Goal: Information Seeking & Learning: Learn about a topic

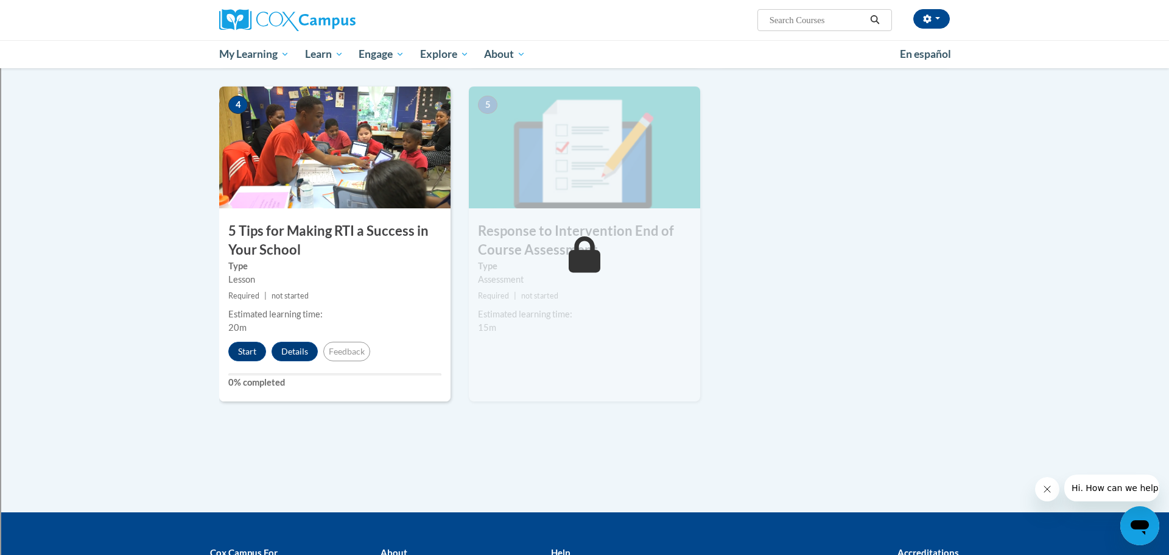
scroll to position [583, 0]
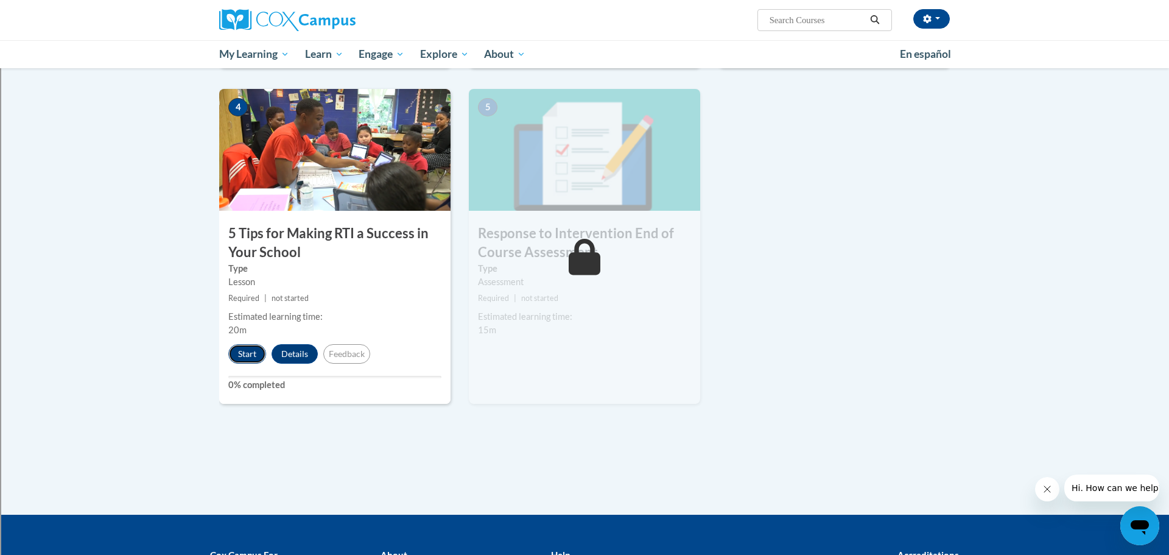
click at [259, 353] on button "Start" at bounding box center [247, 353] width 38 height 19
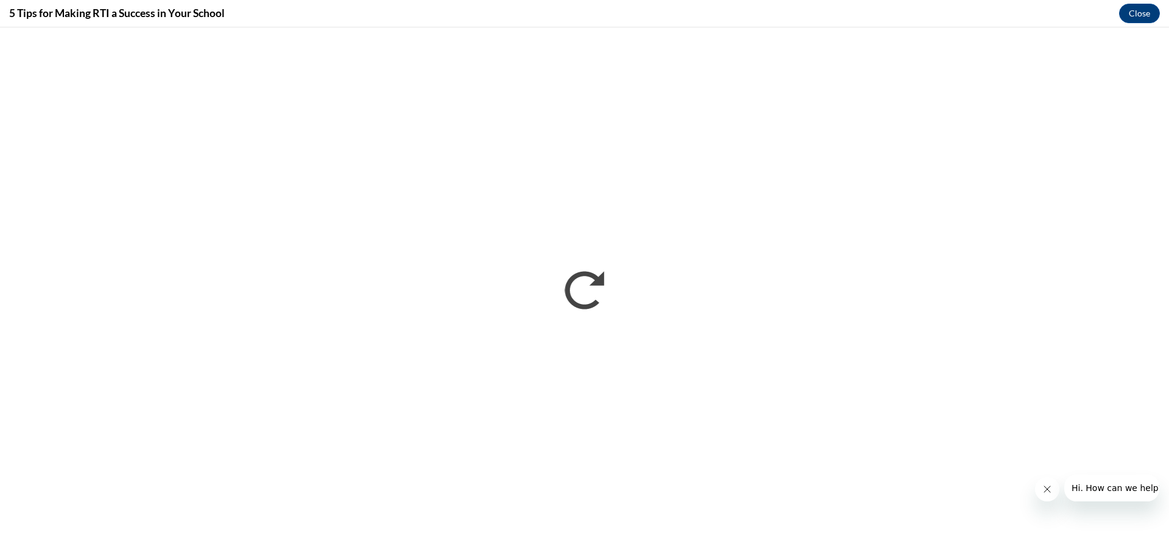
scroll to position [0, 0]
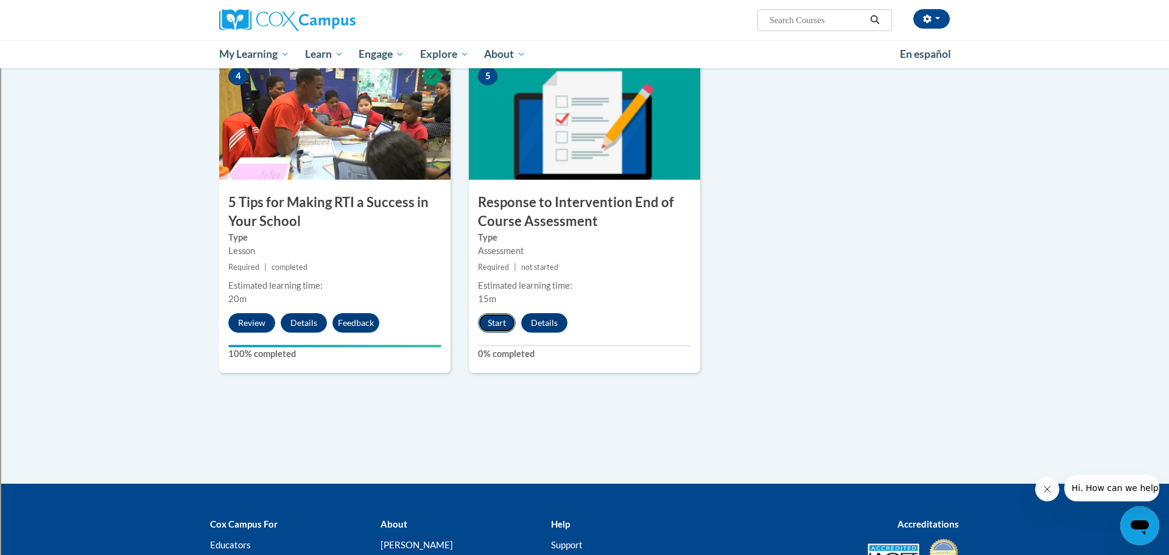
click at [494, 332] on button "Start" at bounding box center [497, 322] width 38 height 19
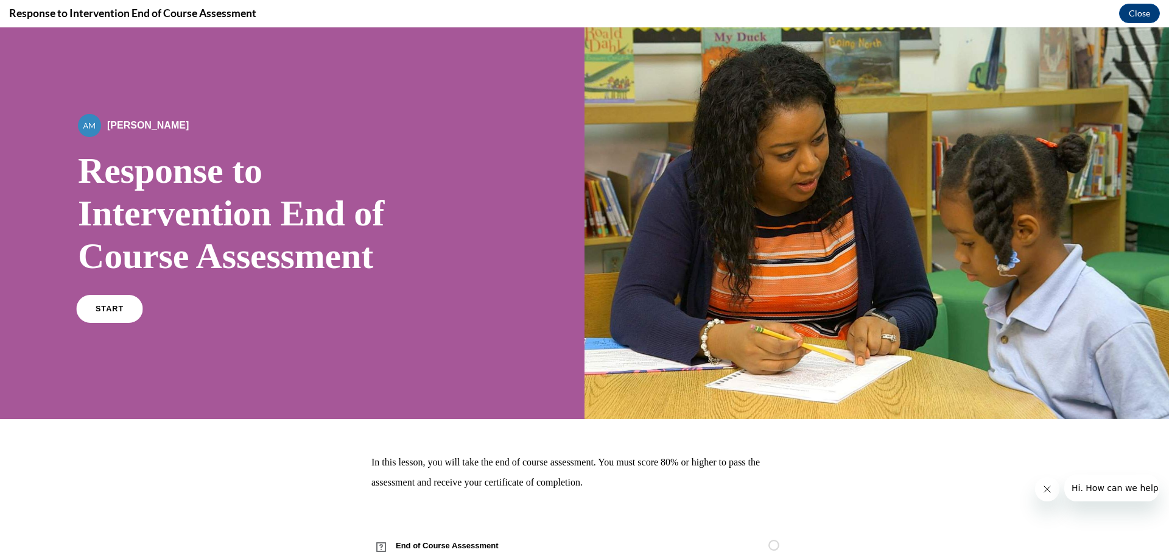
click at [105, 311] on span "START" at bounding box center [110, 308] width 28 height 9
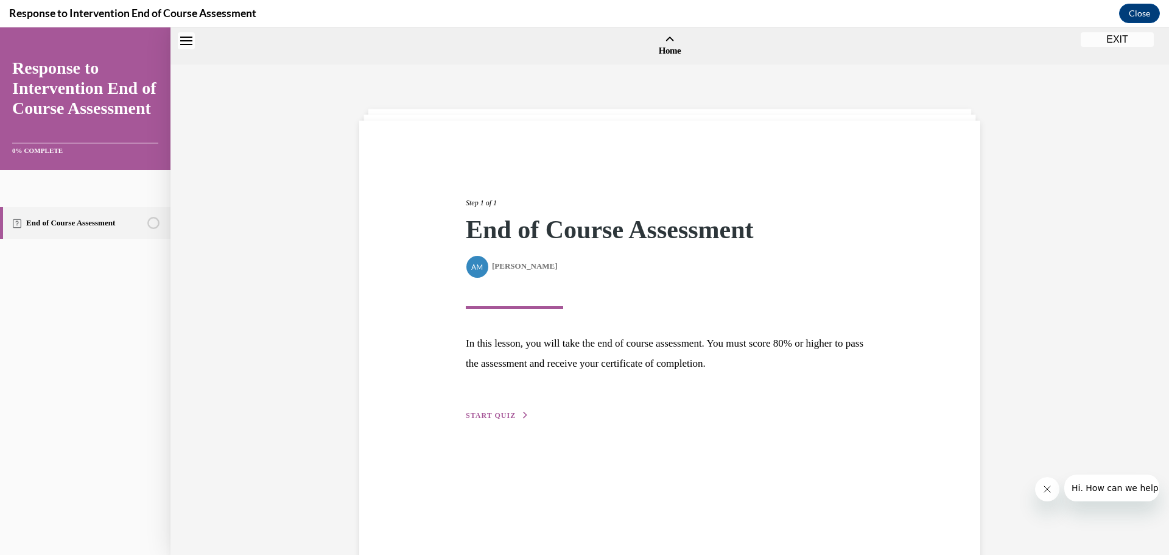
scroll to position [38, 0]
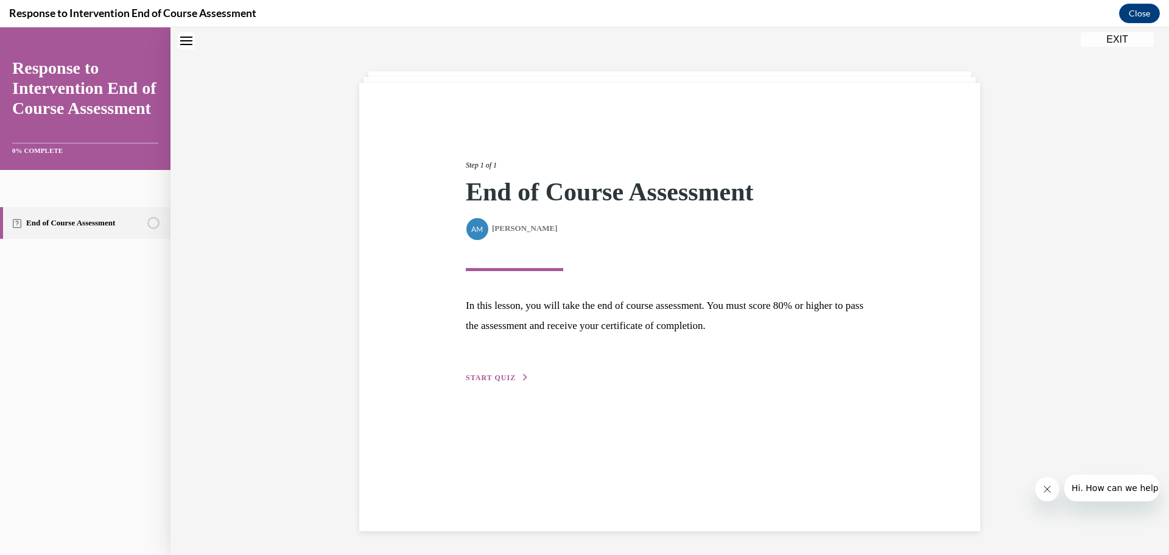
click at [518, 373] on button "START QUIZ" at bounding box center [497, 377] width 63 height 11
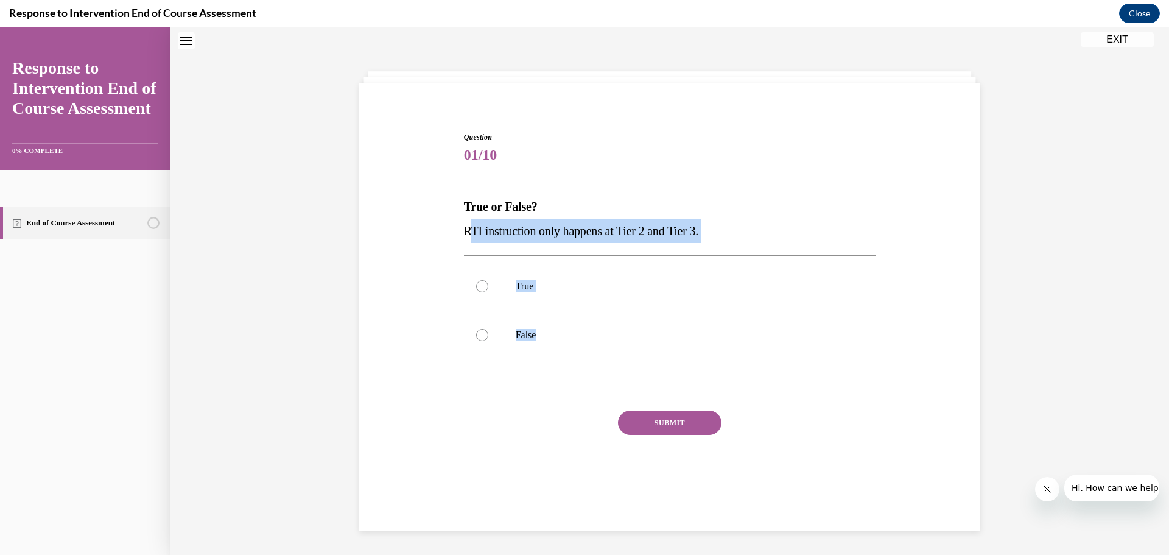
drag, startPoint x: 549, startPoint y: 335, endPoint x: 472, endPoint y: 237, distance: 125.3
click at [472, 237] on div "Question 01/10 True or False? RTI instruction only happens at Tier 2 and Tier 3…" at bounding box center [670, 321] width 412 height 379
click at [484, 299] on label "True" at bounding box center [670, 286] width 412 height 49
click at [484, 292] on input "True" at bounding box center [482, 286] width 12 height 12
radio input "true"
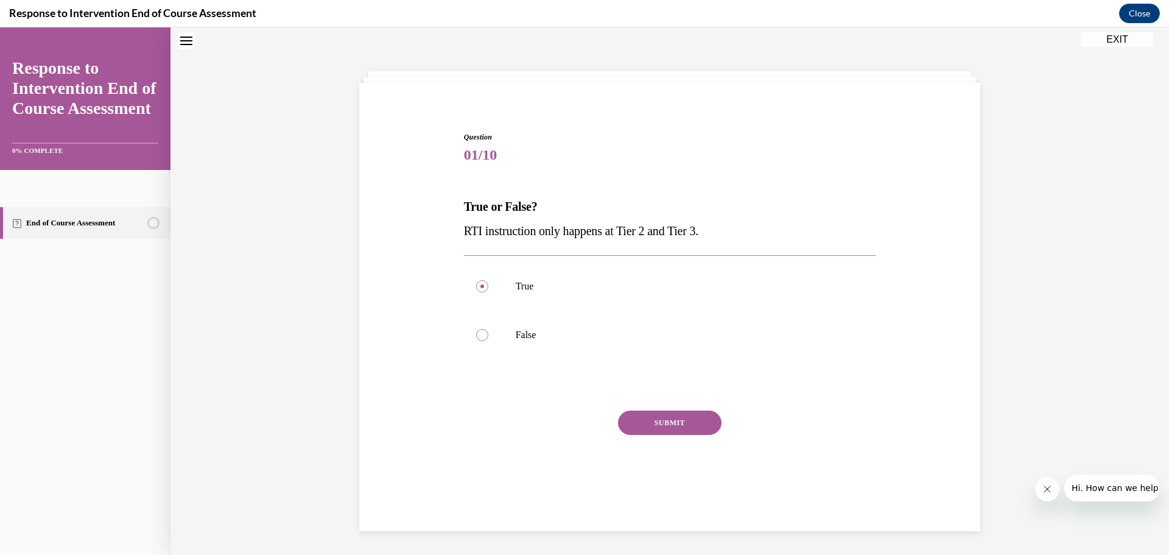
click at [651, 421] on button "SUBMIT" at bounding box center [670, 422] width 104 height 24
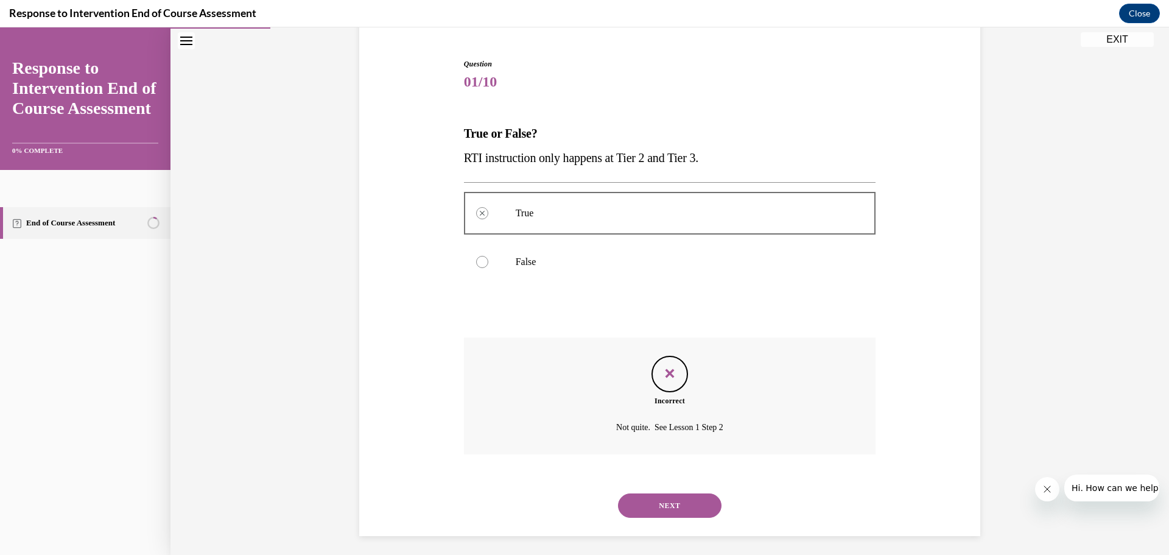
scroll to position [116, 0]
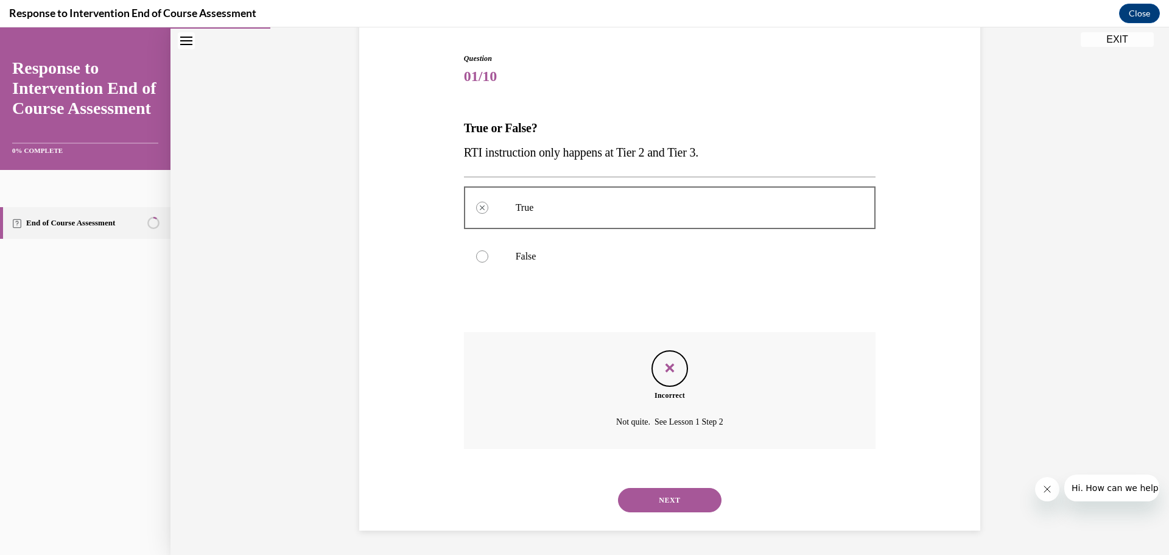
click at [671, 502] on button "NEXT" at bounding box center [670, 500] width 104 height 24
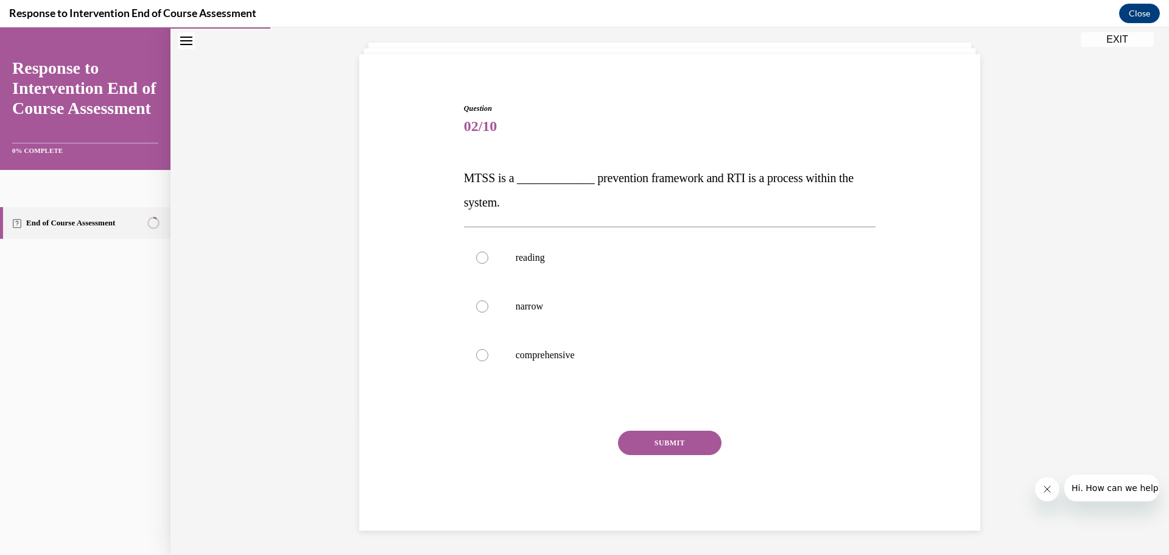
scroll to position [66, 0]
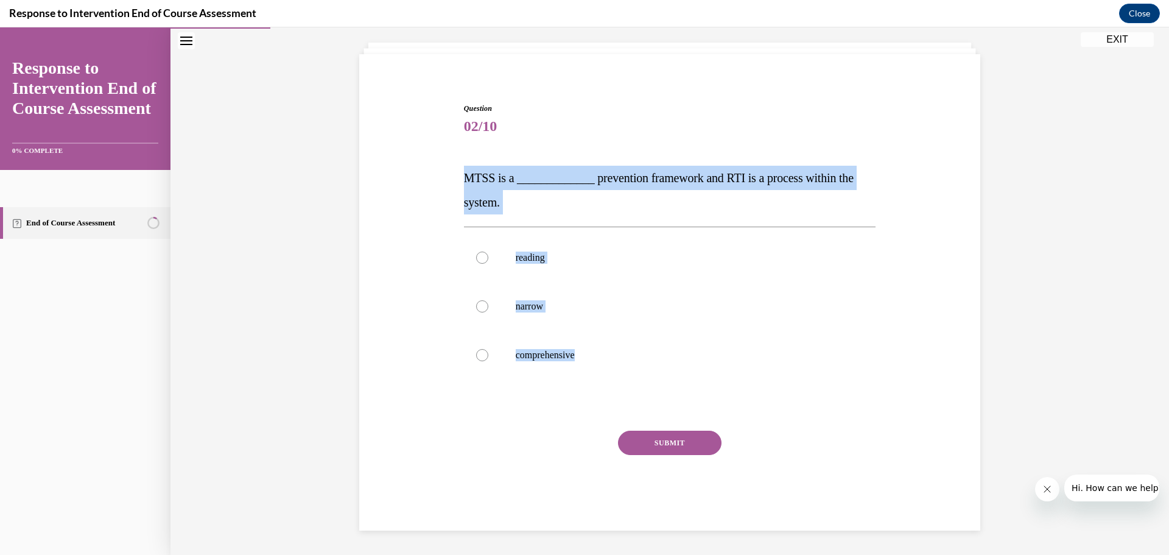
drag, startPoint x: 587, startPoint y: 356, endPoint x: 460, endPoint y: 139, distance: 251.0
click at [461, 139] on div "Question 02/10 MTSS is a _____________ prevention framework and RTI is a proces…" at bounding box center [670, 308] width 418 height 446
copy div "MTSS is a _____________ prevention framework and RTI is a process within the sy…"
click at [521, 333] on label "comprehensive" at bounding box center [670, 355] width 412 height 49
click at [488, 349] on input "comprehensive" at bounding box center [482, 355] width 12 height 12
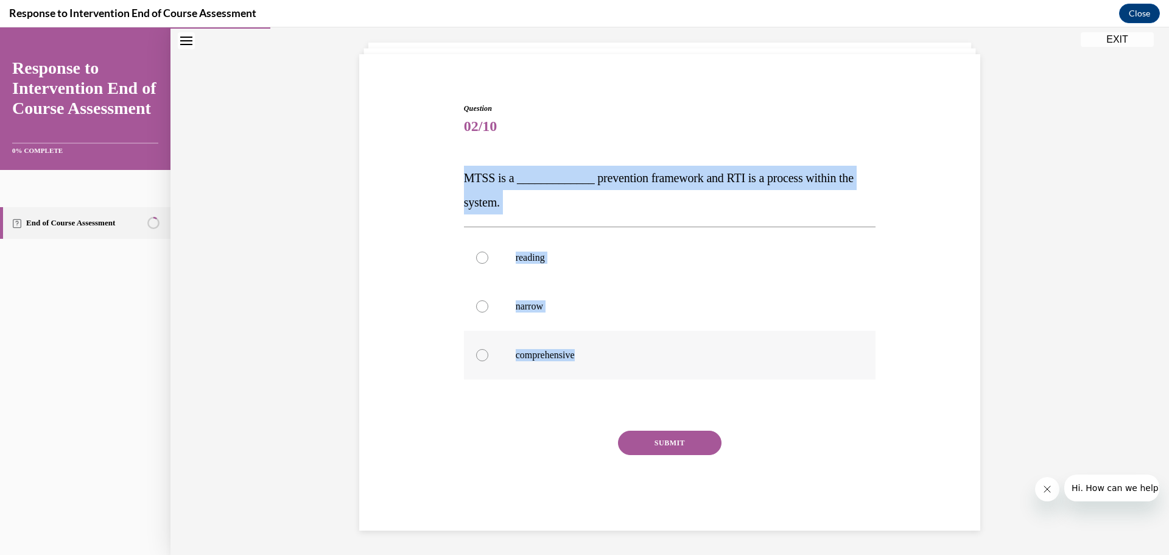
radio input "true"
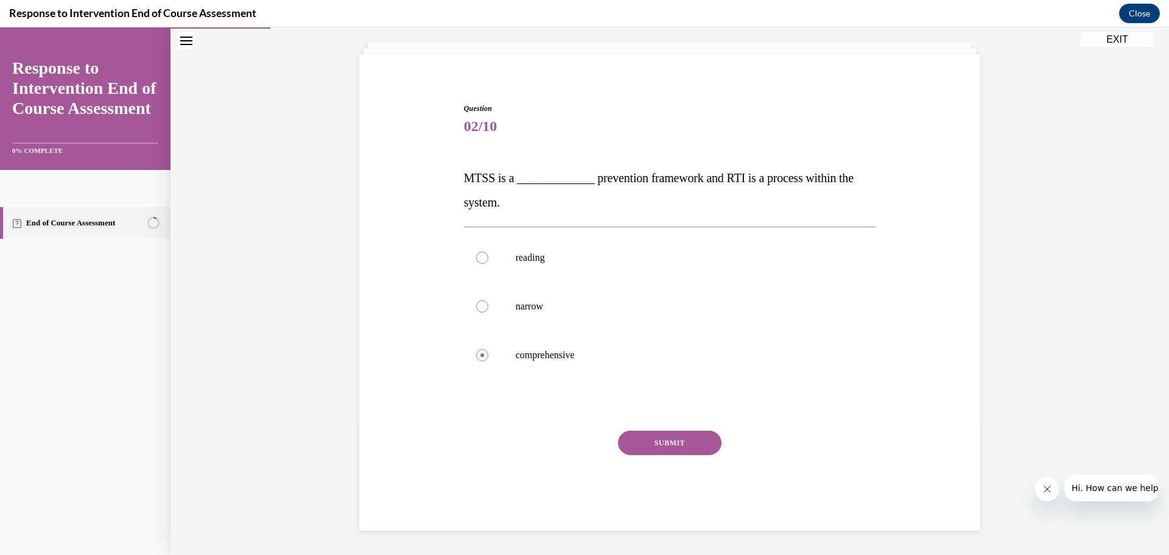
click at [687, 445] on button "SUBMIT" at bounding box center [670, 442] width 104 height 24
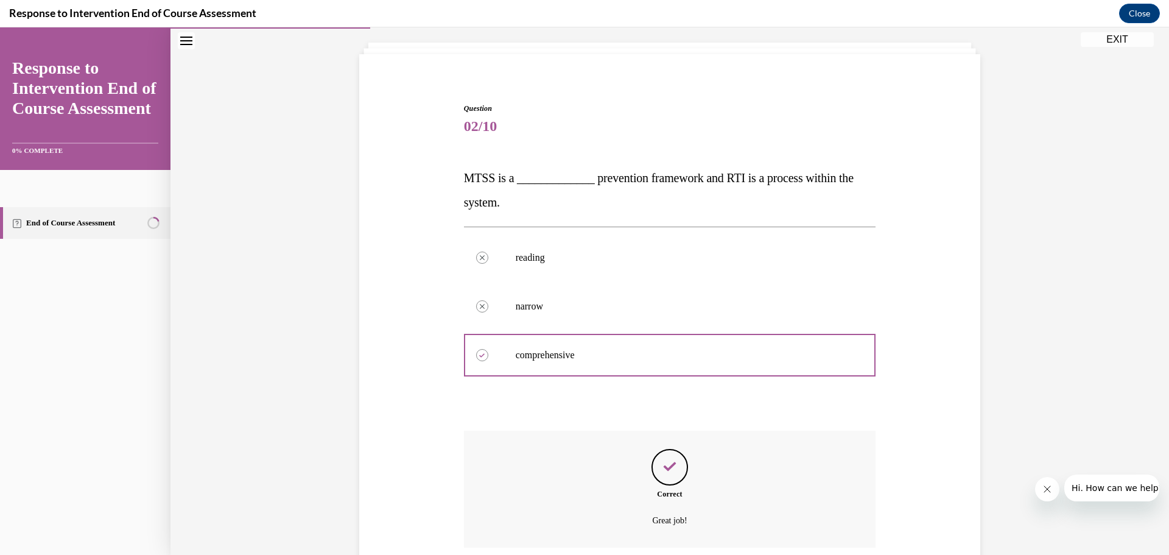
scroll to position [165, 0]
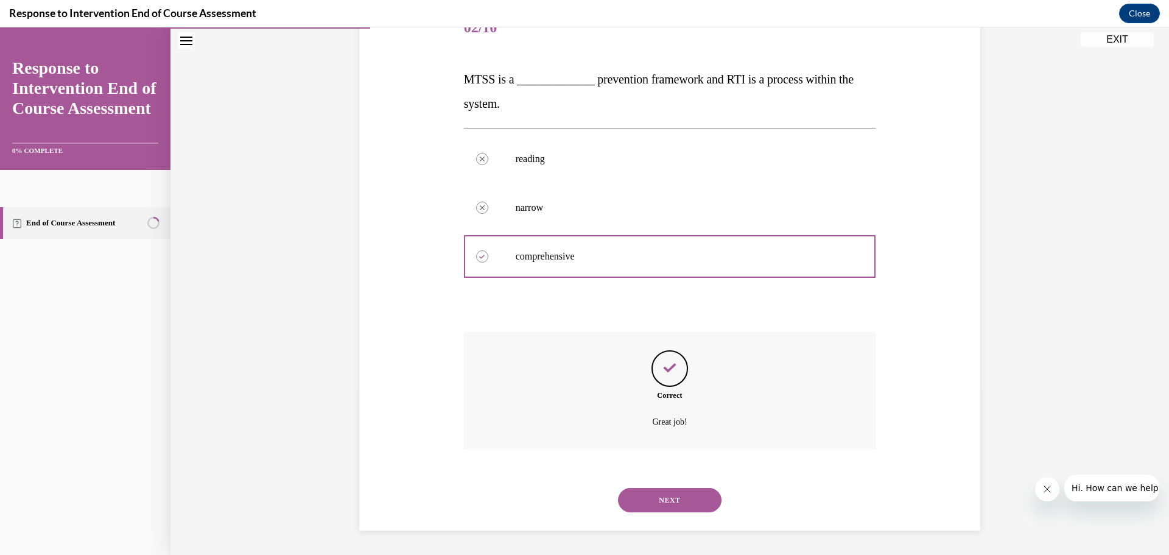
click at [672, 507] on button "NEXT" at bounding box center [670, 500] width 104 height 24
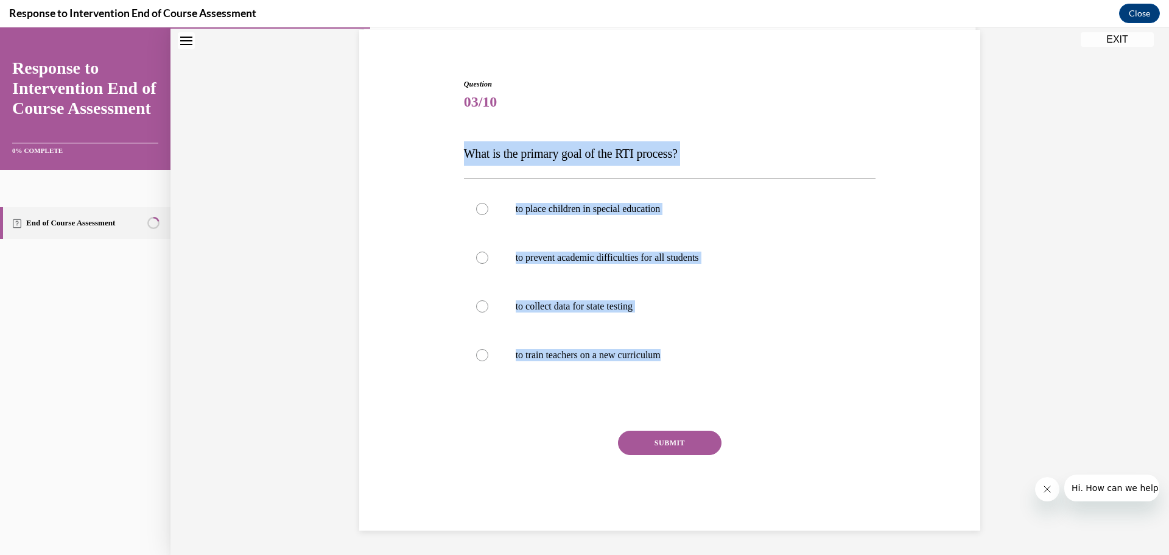
drag, startPoint x: 693, startPoint y: 362, endPoint x: 434, endPoint y: 152, distance: 333.4
click at [434, 152] on div "Question 03/10 What is the primary goal of the RTI process? to place children i…" at bounding box center [669, 286] width 627 height 488
copy div "What is the primary goal of the RTI process? to place children in special educa…"
click at [705, 261] on p "to prevent academic difficulties for all students" at bounding box center [681, 257] width 330 height 12
click at [488, 261] on input "to prevent academic difficulties for all students" at bounding box center [482, 257] width 12 height 12
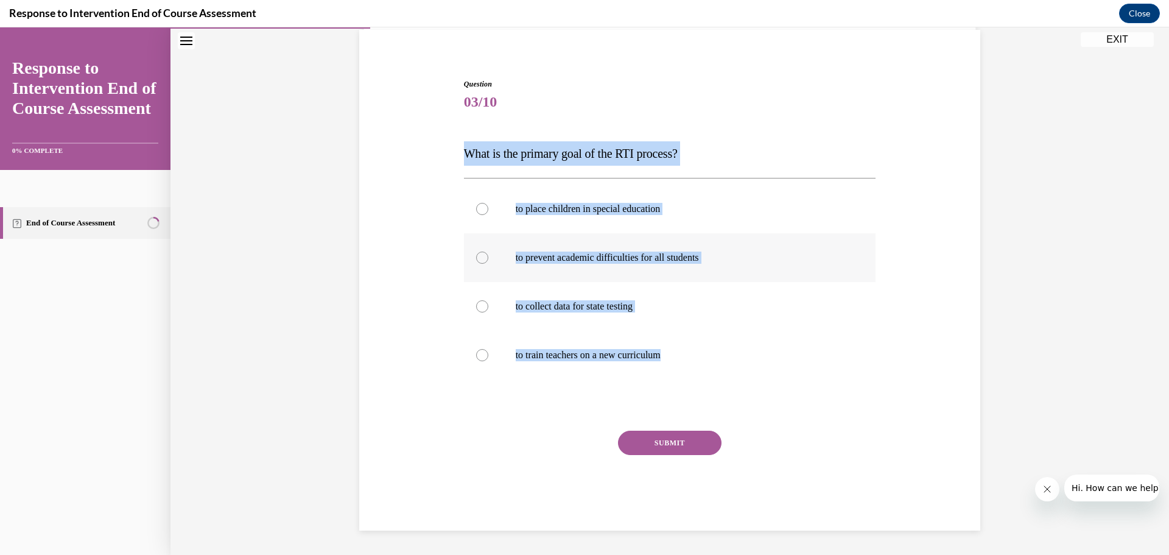
radio input "true"
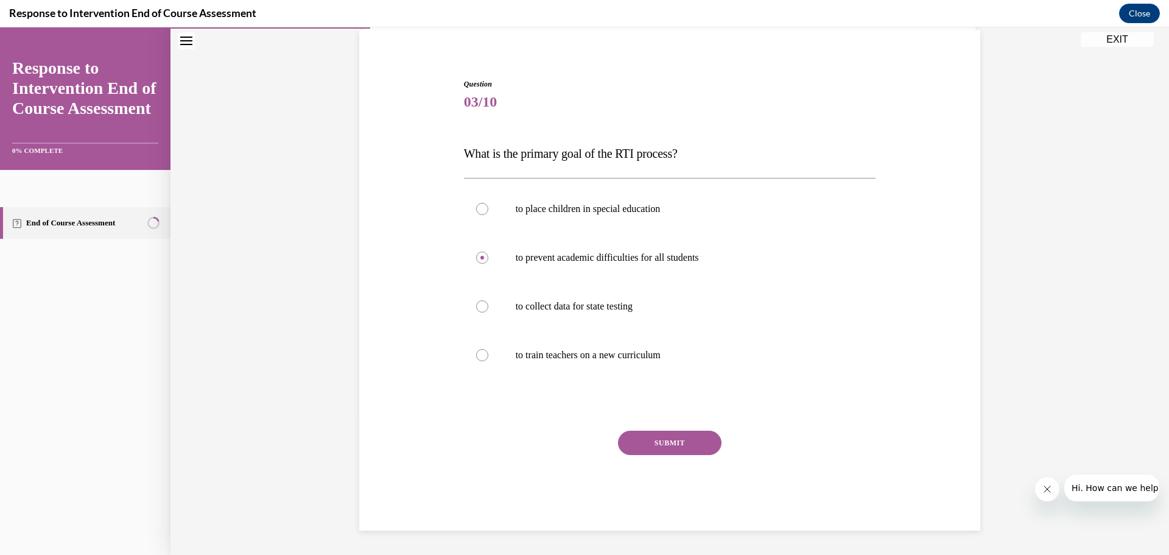
click at [685, 435] on button "SUBMIT" at bounding box center [670, 442] width 104 height 24
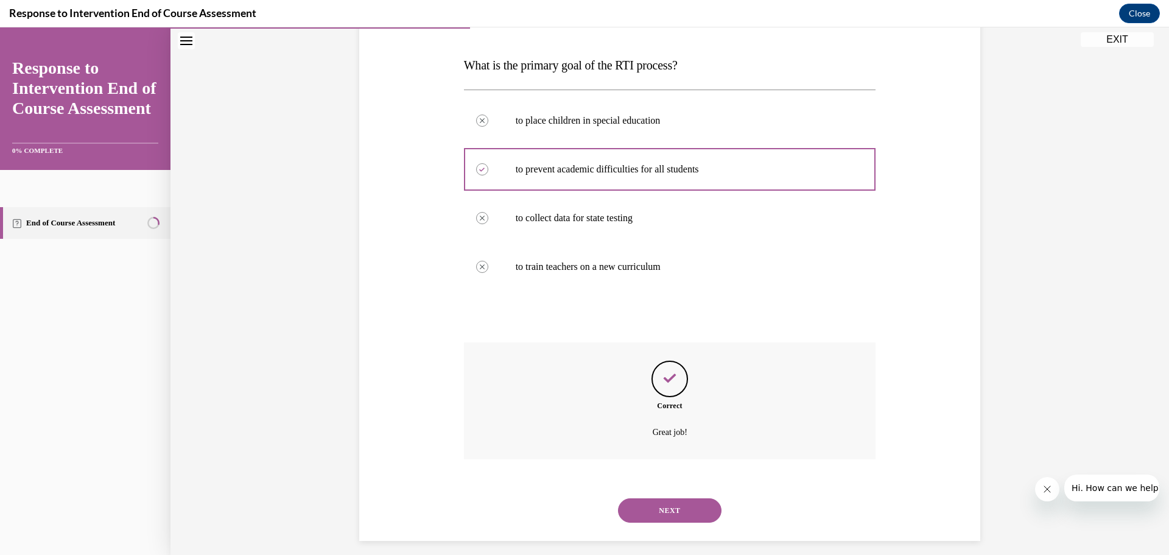
scroll to position [189, 0]
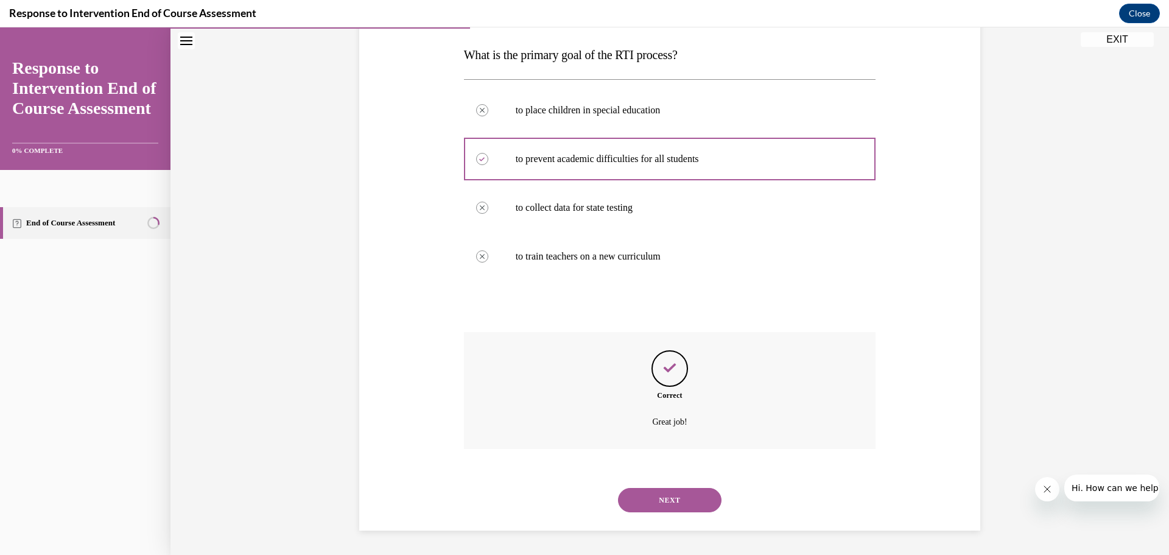
click at [690, 498] on button "NEXT" at bounding box center [670, 500] width 104 height 24
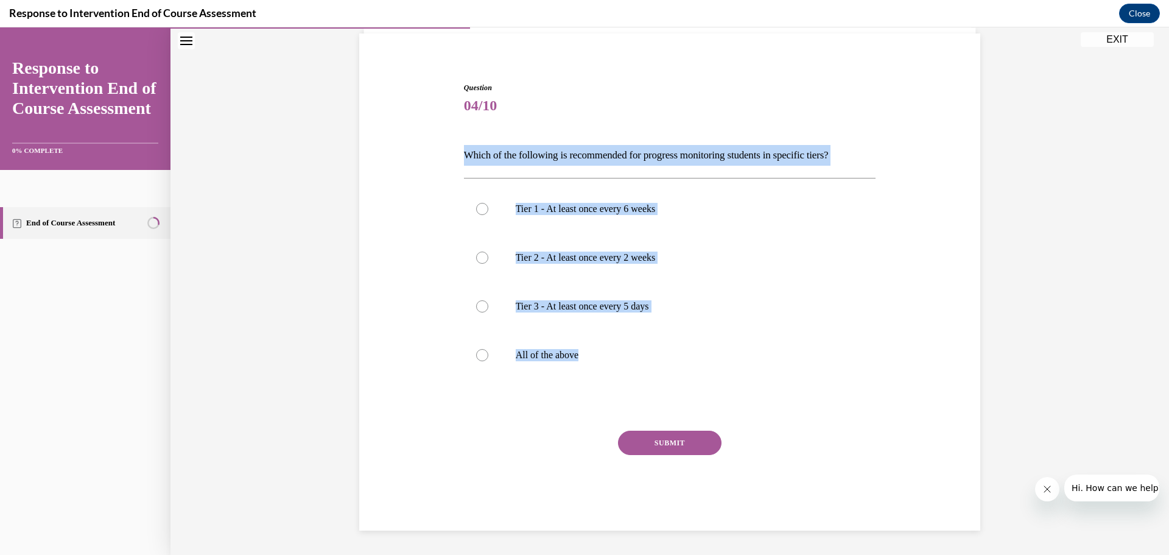
drag, startPoint x: 588, startPoint y: 359, endPoint x: 457, endPoint y: 163, distance: 235.4
click at [457, 163] on div "Question 04/10 Which of the following is recommended for progress monitoring st…" at bounding box center [669, 288] width 627 height 485
copy div "Which of the following is recommended for progress monitoring students in speci…"
click at [553, 360] on p "All of the above" at bounding box center [681, 355] width 330 height 12
click at [488, 360] on input "All of the above" at bounding box center [482, 355] width 12 height 12
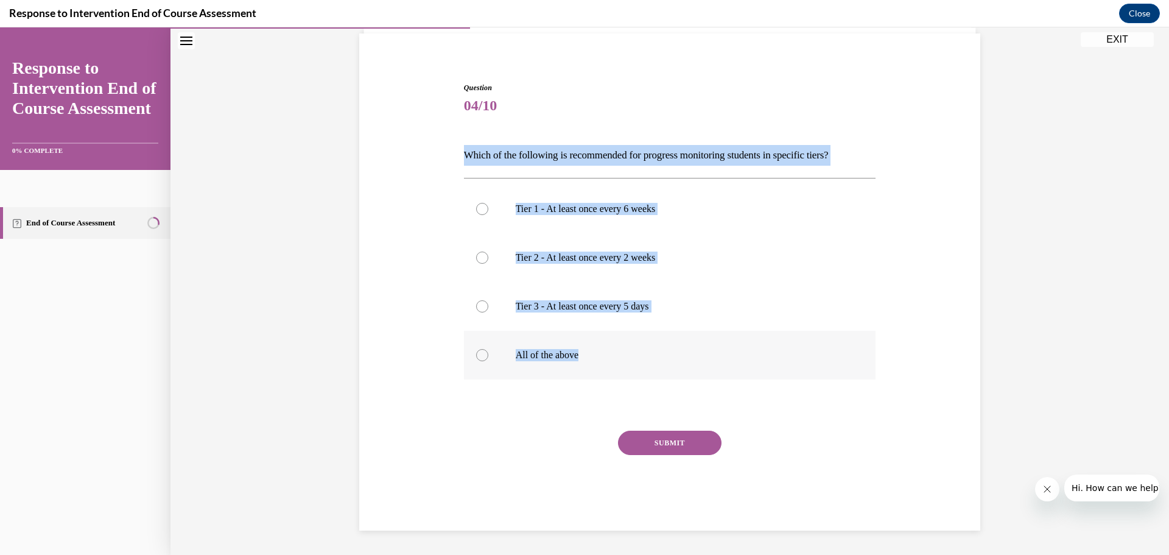
radio input "true"
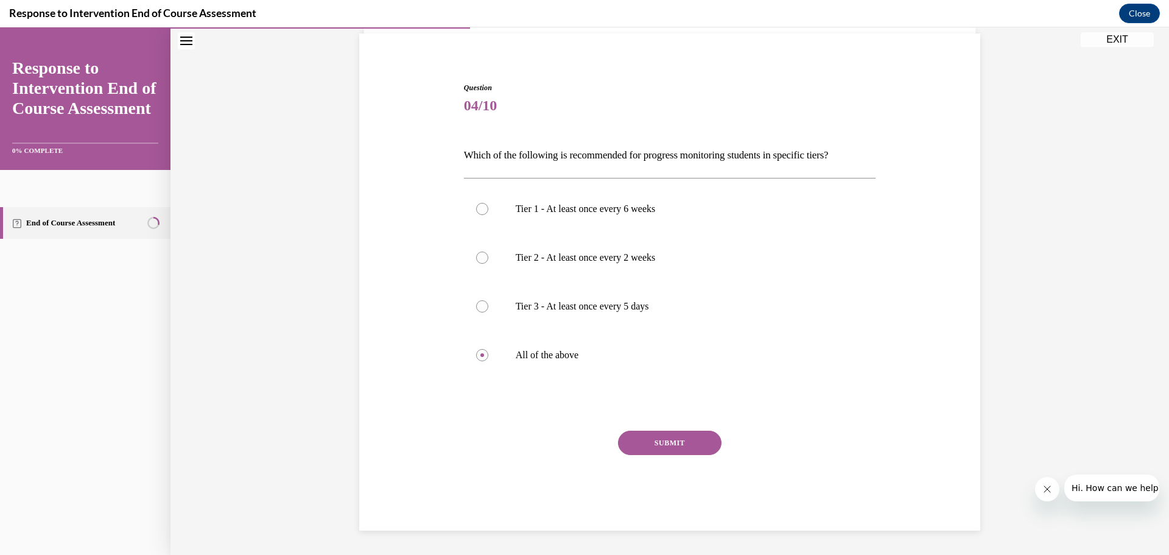
click at [667, 449] on button "SUBMIT" at bounding box center [670, 442] width 104 height 24
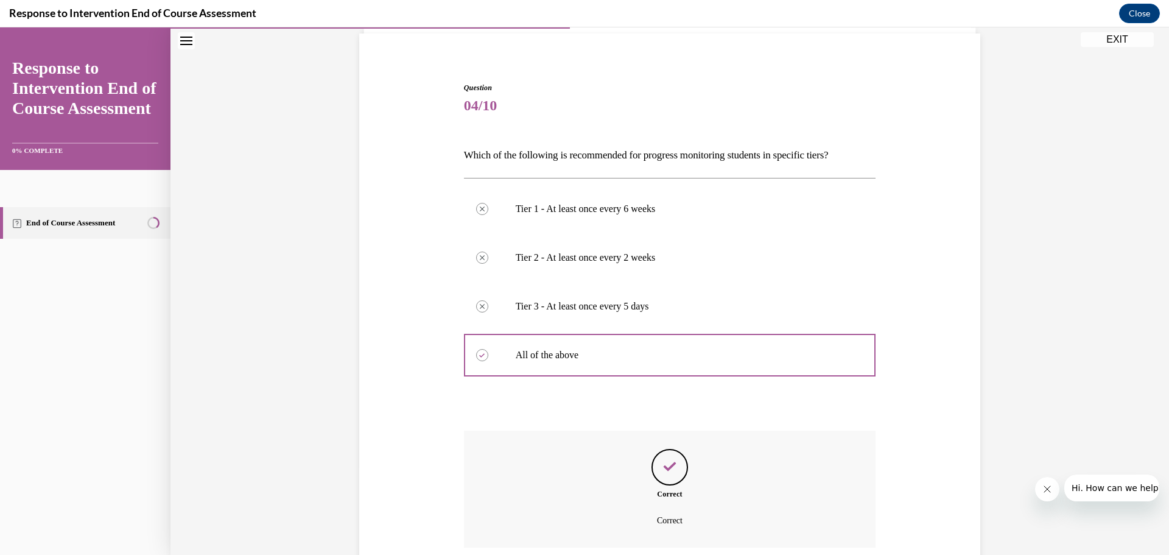
scroll to position [186, 0]
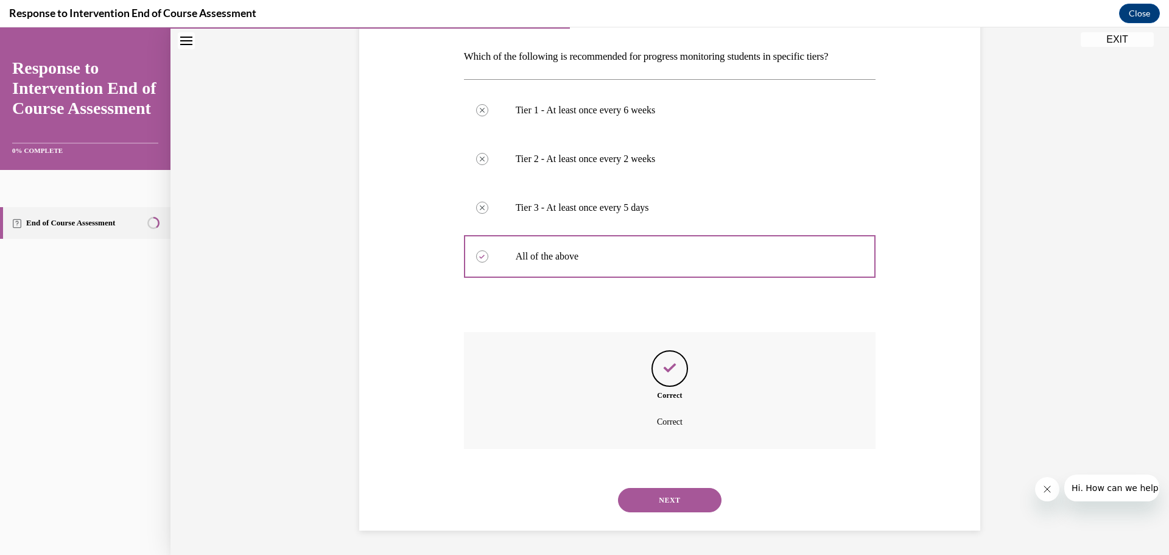
click at [678, 503] on button "NEXT" at bounding box center [670, 500] width 104 height 24
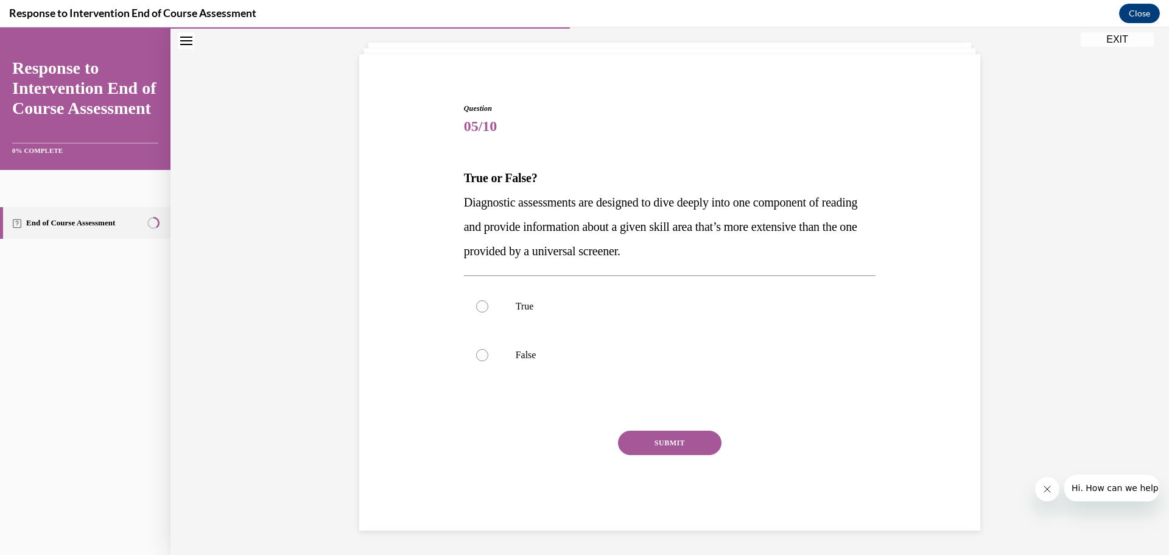
scroll to position [66, 0]
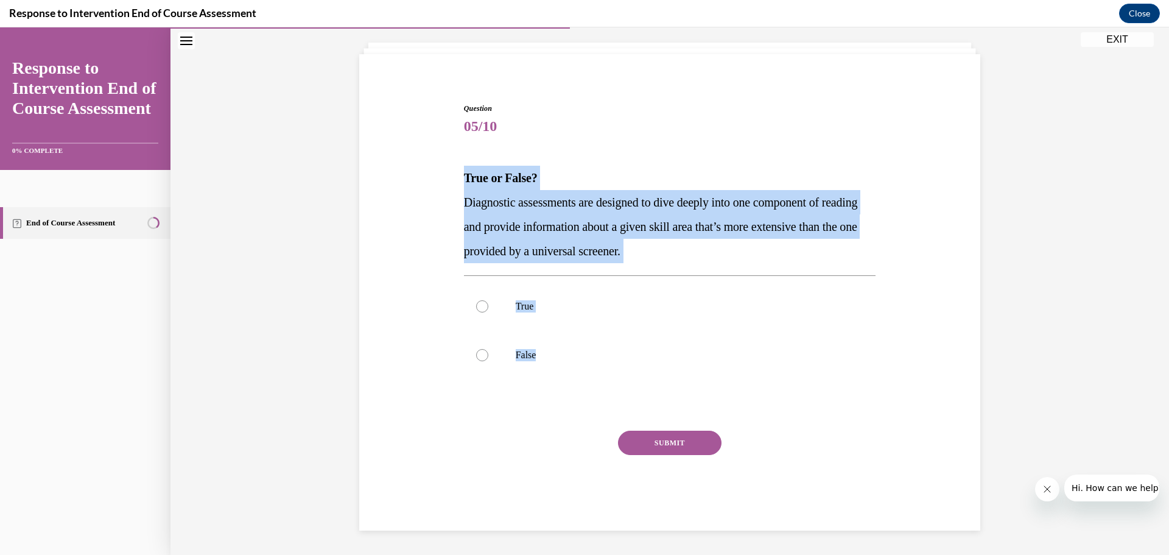
drag, startPoint x: 541, startPoint y: 351, endPoint x: 457, endPoint y: 181, distance: 189.5
click at [457, 181] on div "Question 05/10 True or False? Diagnostic assessments are designed to dive deepl…" at bounding box center [669, 298] width 627 height 464
copy div "True or False? Diagnostic assessments are designed to dive deeply into one comp…"
click at [526, 292] on label "True" at bounding box center [670, 306] width 412 height 49
click at [488, 300] on input "True" at bounding box center [482, 306] width 12 height 12
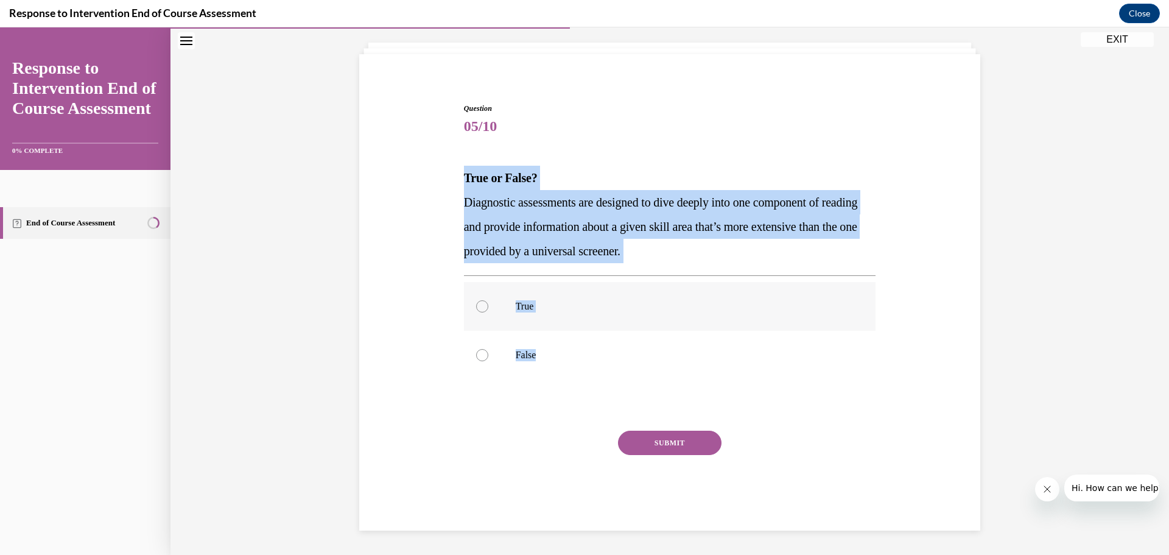
radio input "true"
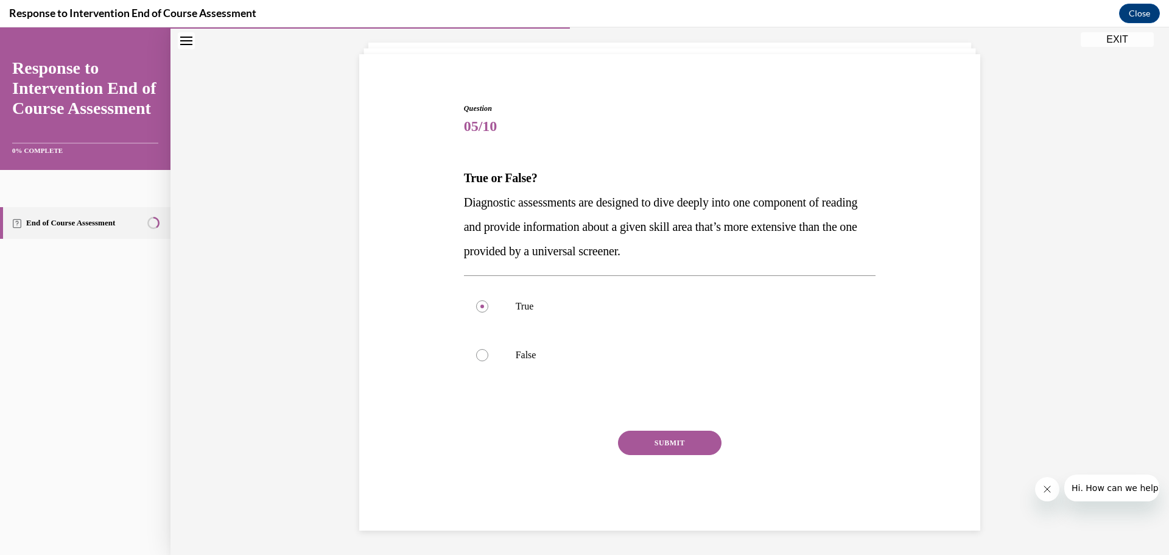
click at [659, 434] on button "SUBMIT" at bounding box center [670, 442] width 104 height 24
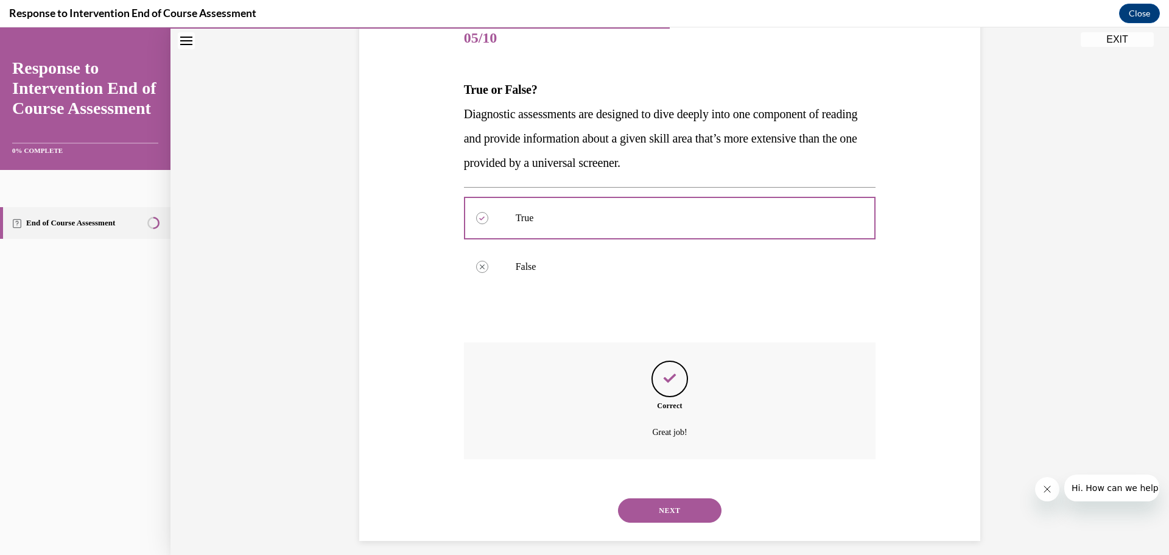
scroll to position [165, 0]
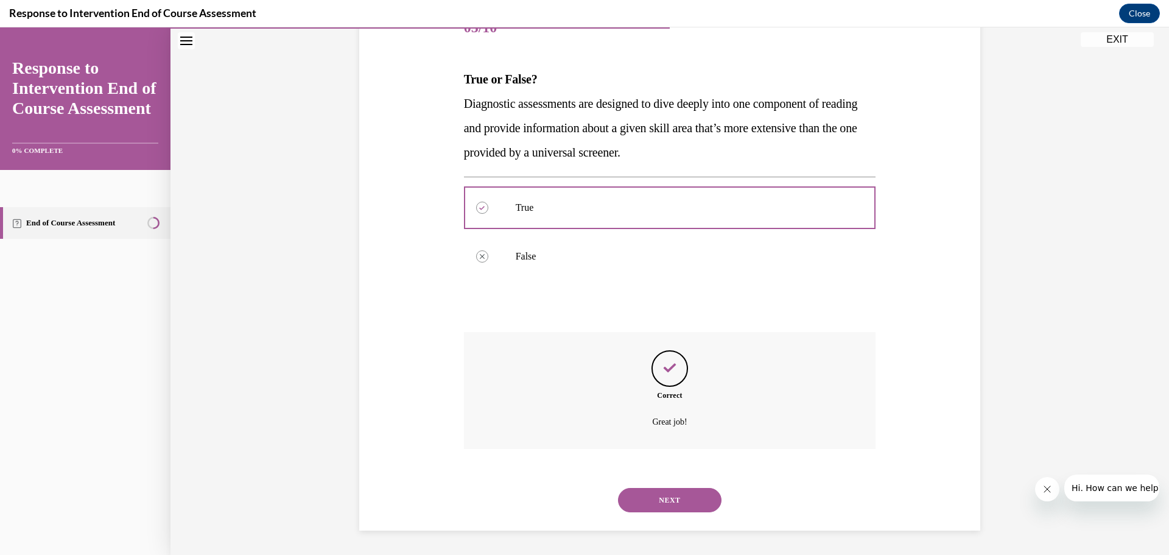
click at [684, 500] on button "NEXT" at bounding box center [670, 500] width 104 height 24
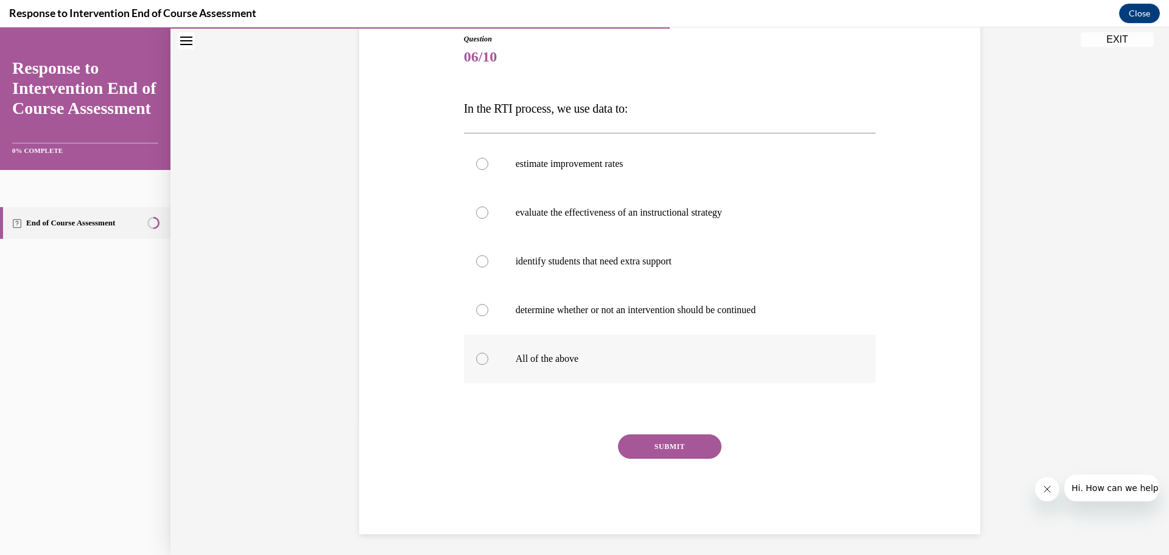
scroll to position [139, 0]
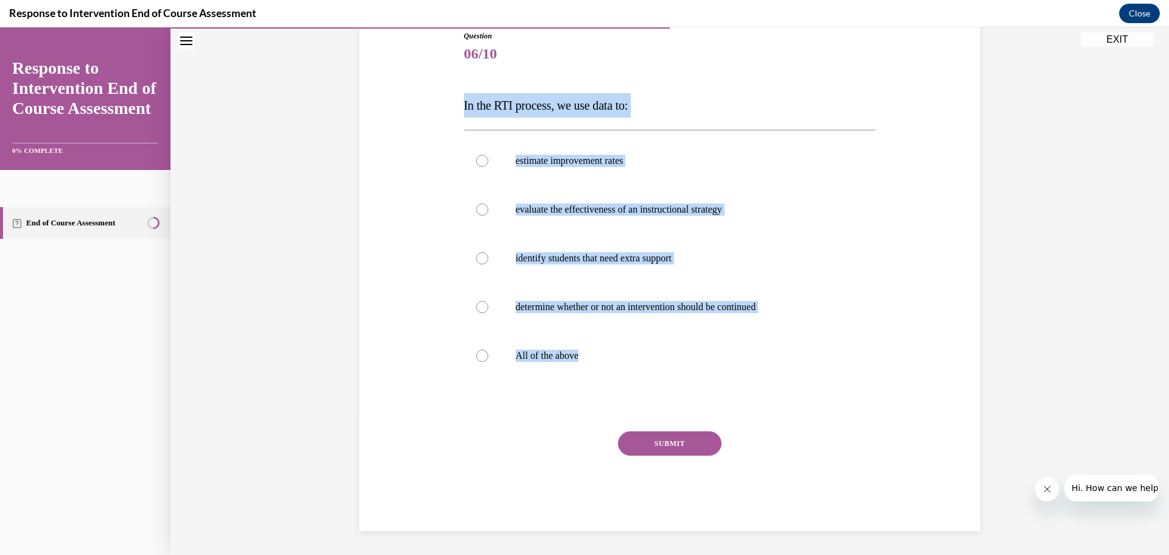
drag, startPoint x: 591, startPoint y: 367, endPoint x: 458, endPoint y: 107, distance: 291.6
click at [458, 107] on div "Question 06/10 In the RTI process, we use data to: estimate improvement rates e…" at bounding box center [669, 262] width 627 height 537
copy div "In the RTI process, we use data to: estimate improvement rates evaluate the eff…"
click at [564, 357] on p "All of the above" at bounding box center [681, 355] width 330 height 12
click at [488, 357] on input "All of the above" at bounding box center [482, 355] width 12 height 12
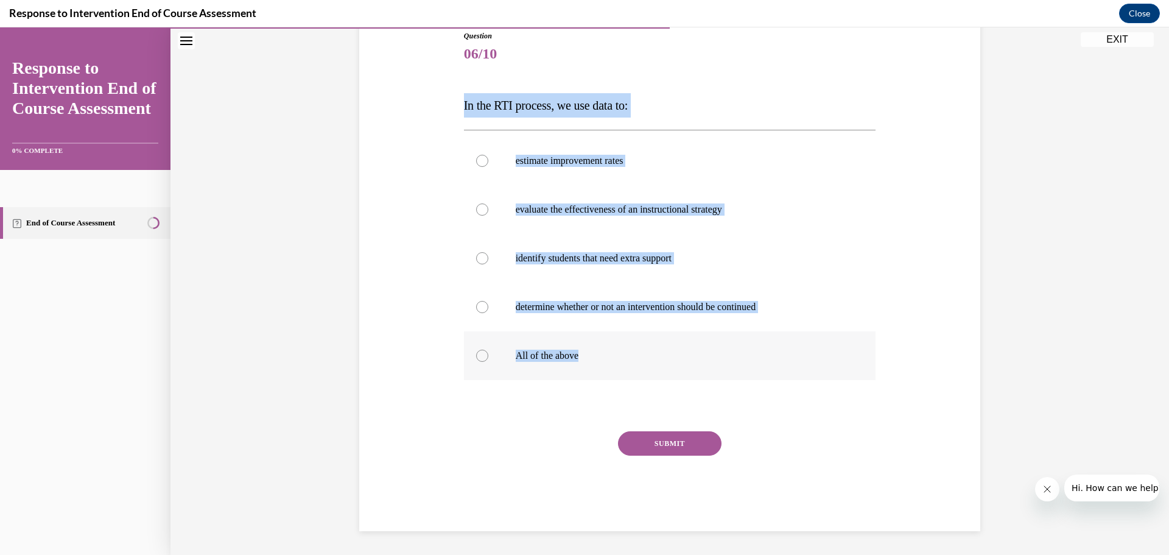
radio input "true"
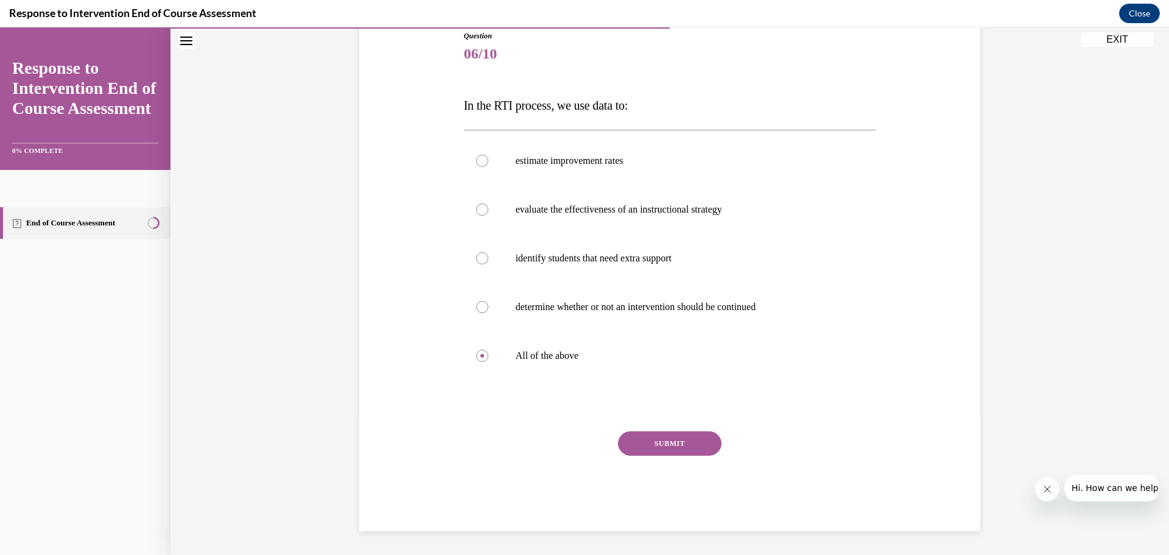
click at [643, 435] on button "SUBMIT" at bounding box center [670, 443] width 104 height 24
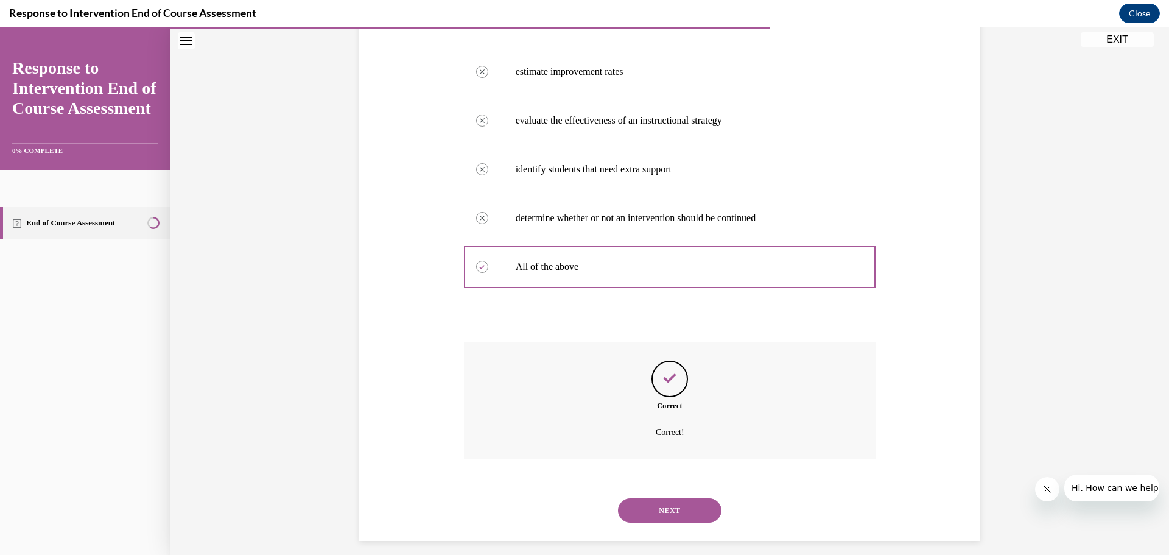
scroll to position [238, 0]
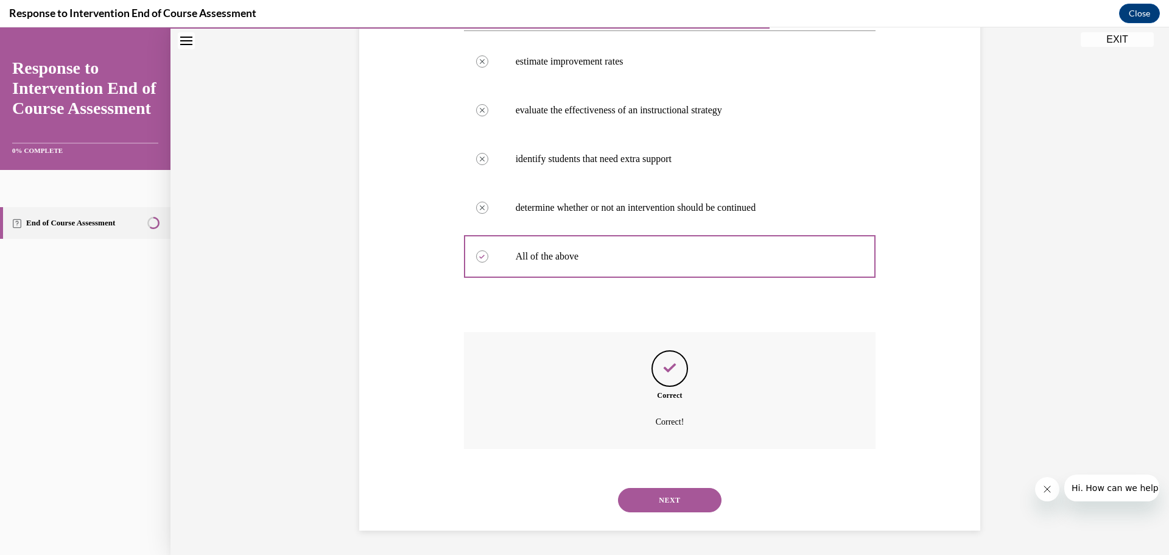
click at [668, 499] on button "NEXT" at bounding box center [670, 500] width 104 height 24
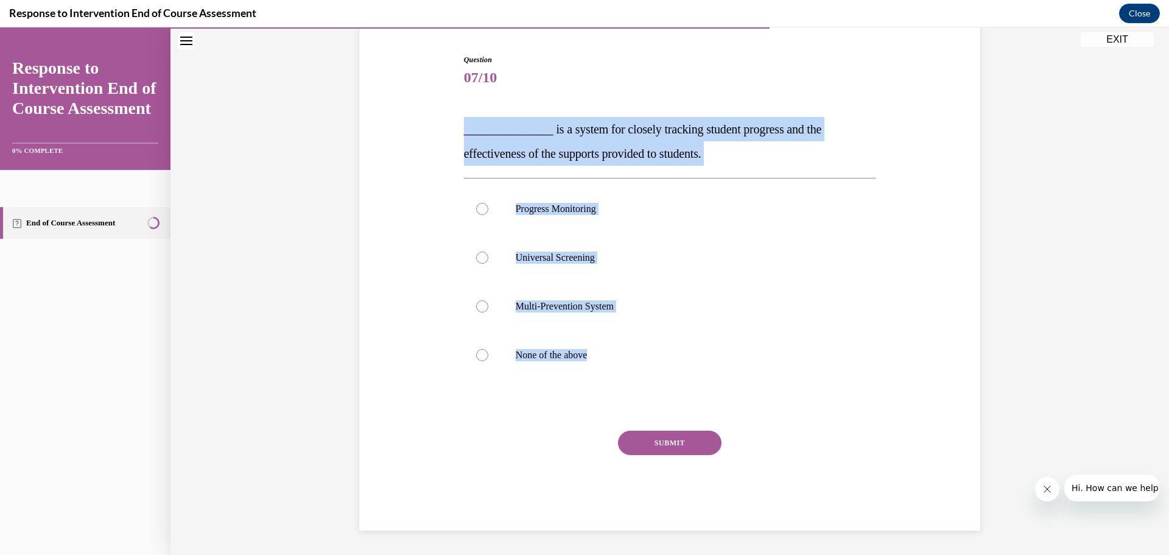
drag, startPoint x: 599, startPoint y: 347, endPoint x: 459, endPoint y: 135, distance: 254.0
click at [459, 135] on div "Question 07/10 _______________ is a system for closely tracking student progres…" at bounding box center [669, 274] width 627 height 513
copy div "_______________ is a system for closely tracking student progress and the effec…"
click at [564, 214] on p "Progress Monitoring" at bounding box center [681, 209] width 330 height 12
click at [488, 214] on input "Progress Monitoring" at bounding box center [482, 209] width 12 height 12
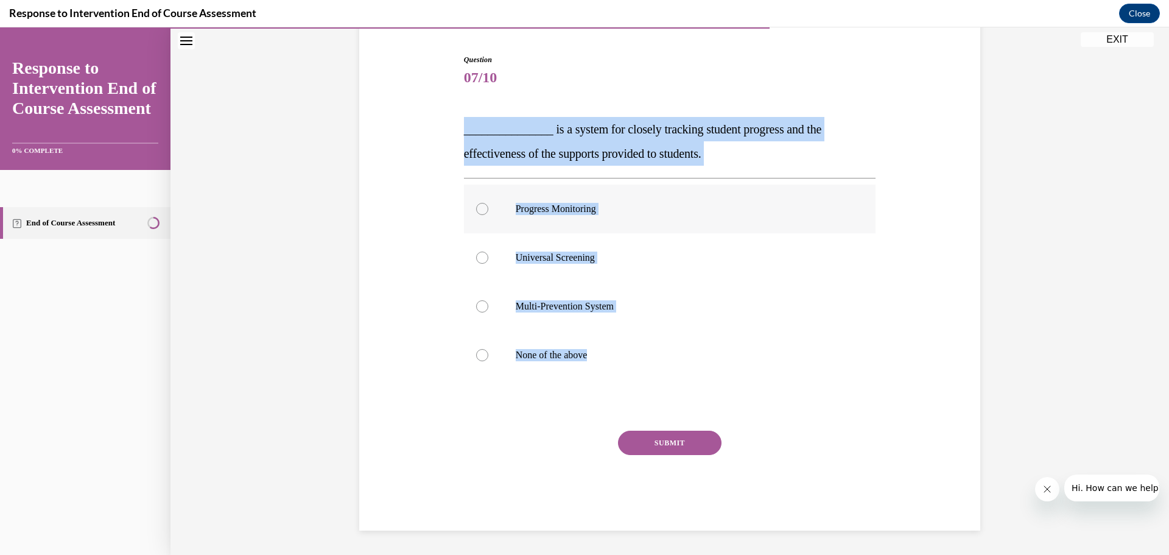
radio input "true"
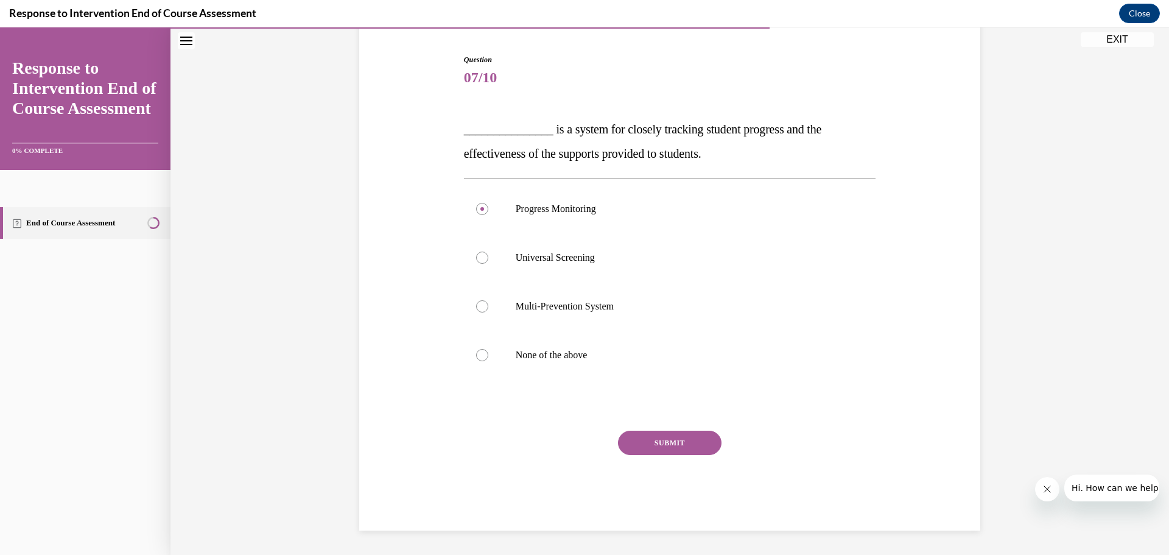
click at [673, 445] on button "SUBMIT" at bounding box center [670, 442] width 104 height 24
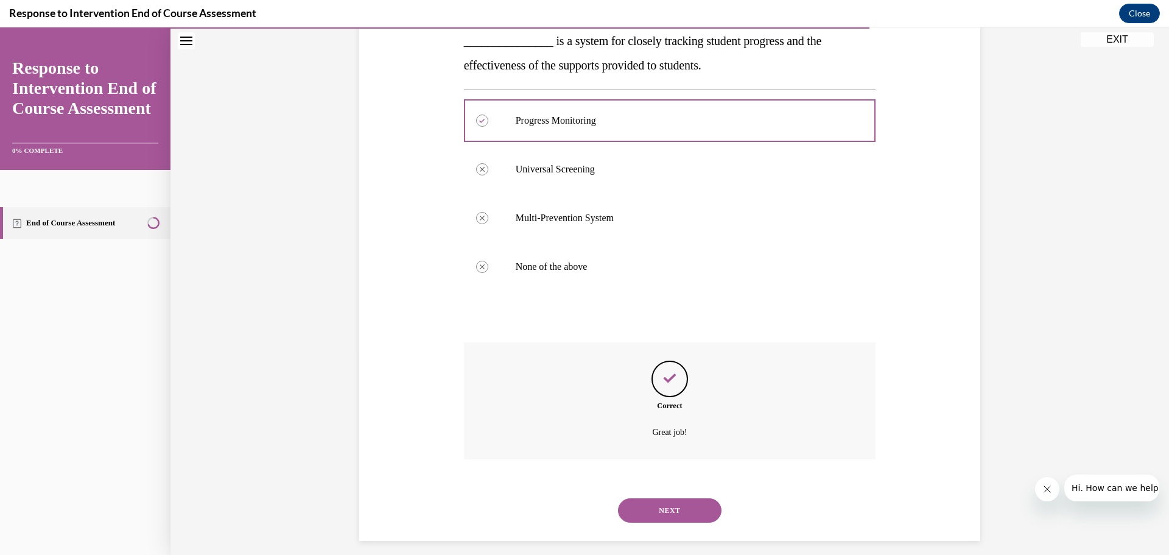
scroll to position [214, 0]
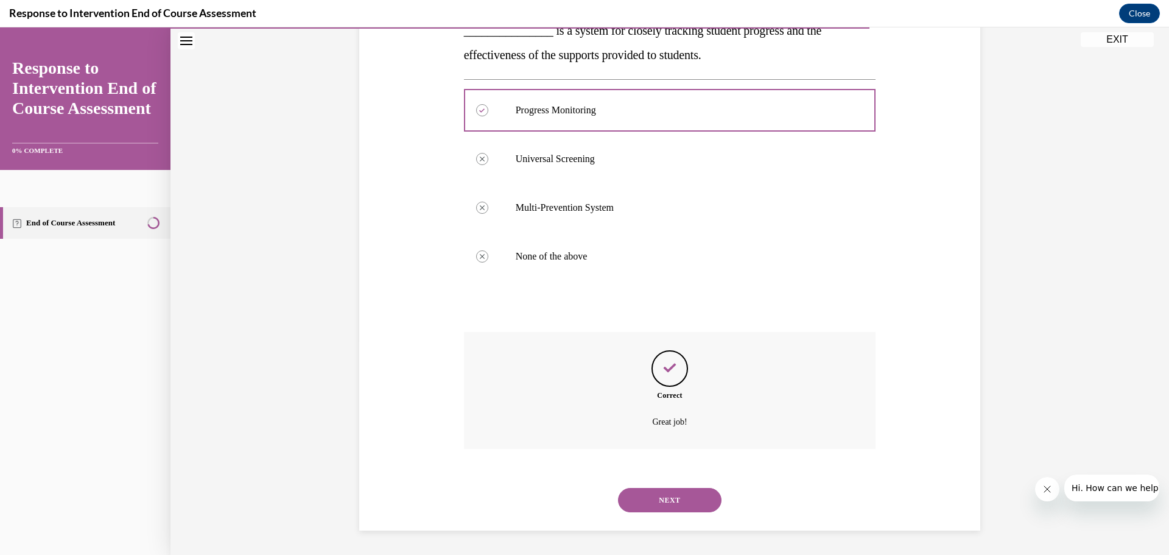
click at [653, 496] on button "NEXT" at bounding box center [670, 500] width 104 height 24
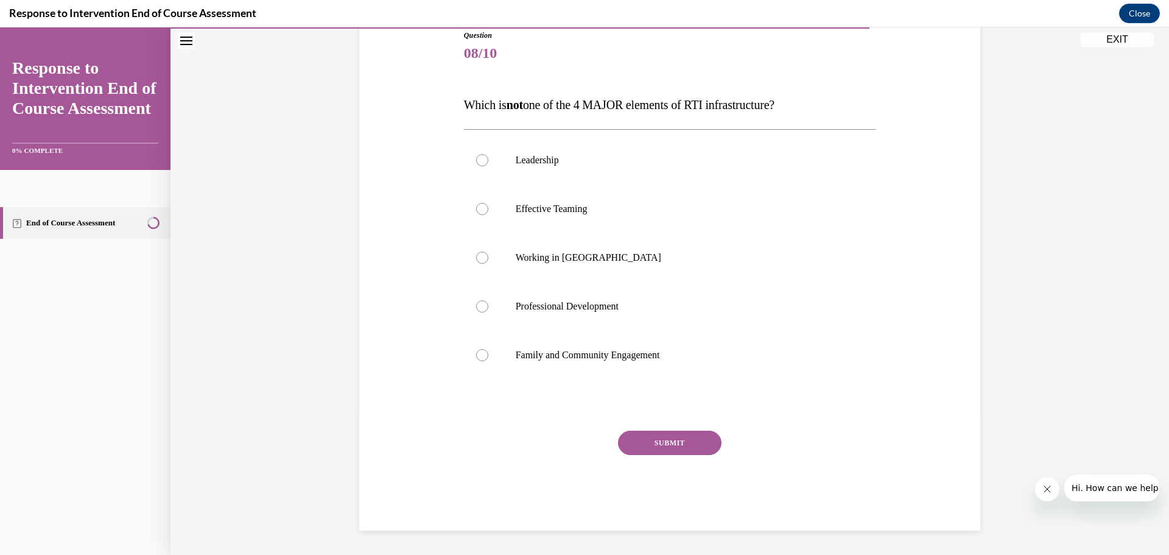
scroll to position [136, 0]
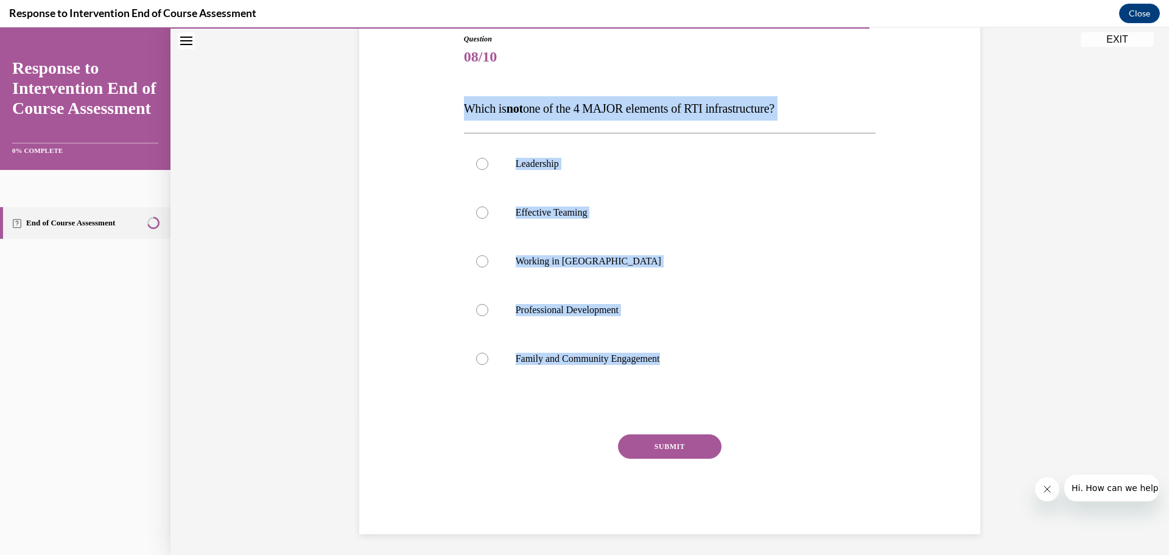
drag, startPoint x: 678, startPoint y: 355, endPoint x: 459, endPoint y: 106, distance: 331.7
click at [459, 106] on div "Question 08/10 Which is not one of the 4 MAJOR elements of RTI infrastructure? …" at bounding box center [669, 265] width 627 height 537
copy div "Which is not one of the 4 MAJOR elements of RTI infrastructure? Leadership Effe…"
click at [556, 258] on p "Working in Silos" at bounding box center [681, 261] width 330 height 12
click at [488, 258] on input "Working in Silos" at bounding box center [482, 261] width 12 height 12
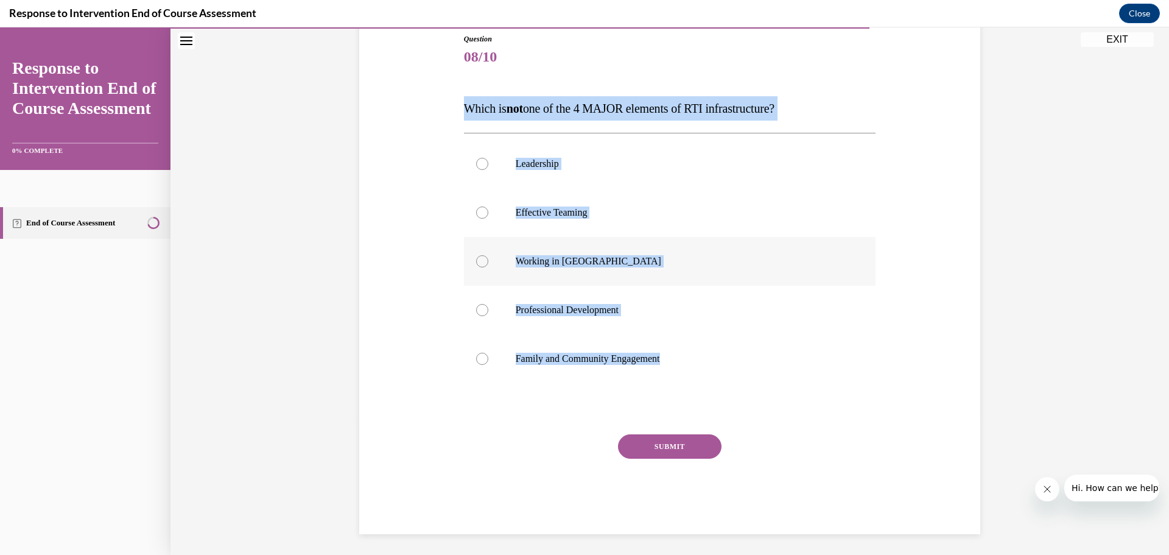
radio input "true"
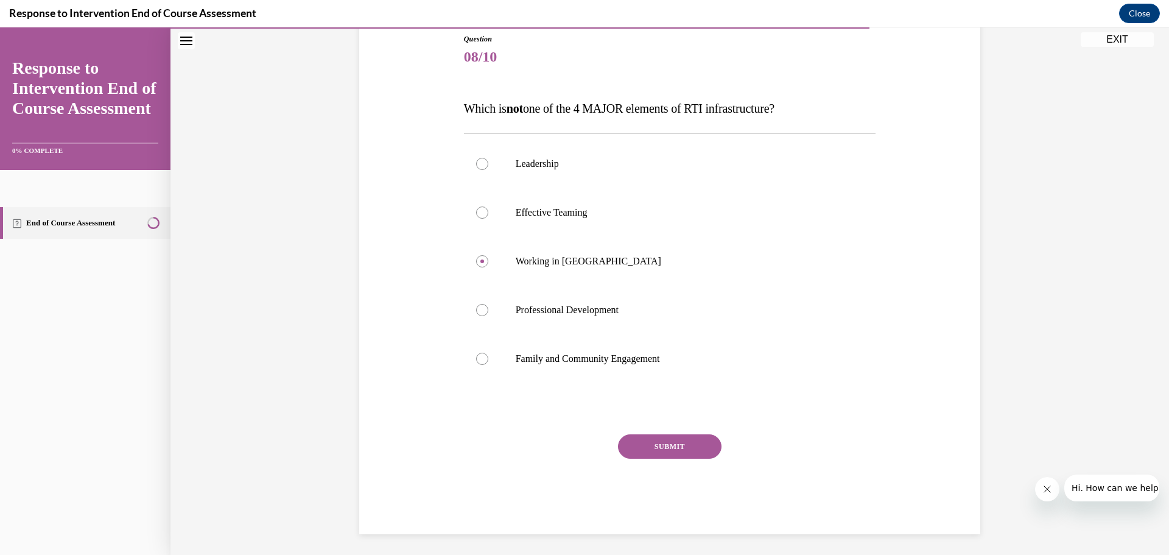
click at [665, 437] on button "SUBMIT" at bounding box center [670, 446] width 104 height 24
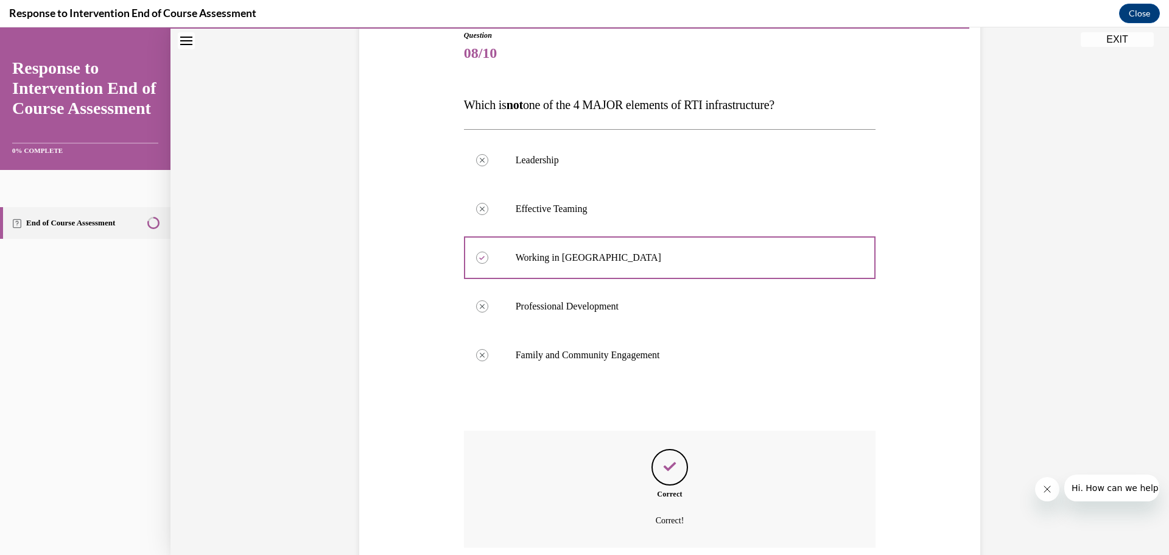
scroll to position [238, 0]
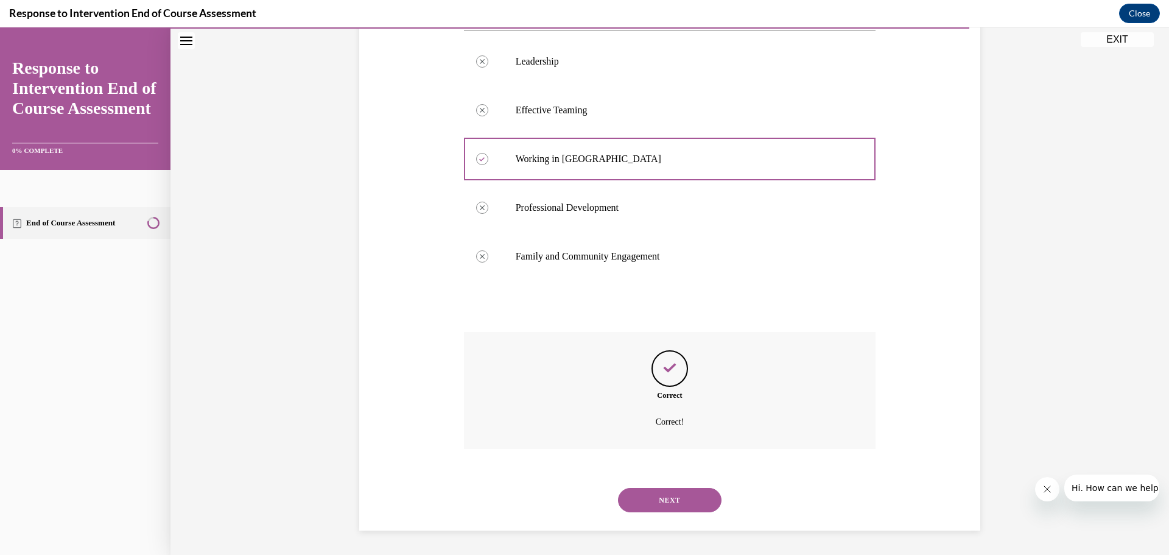
click at [683, 490] on button "NEXT" at bounding box center [670, 500] width 104 height 24
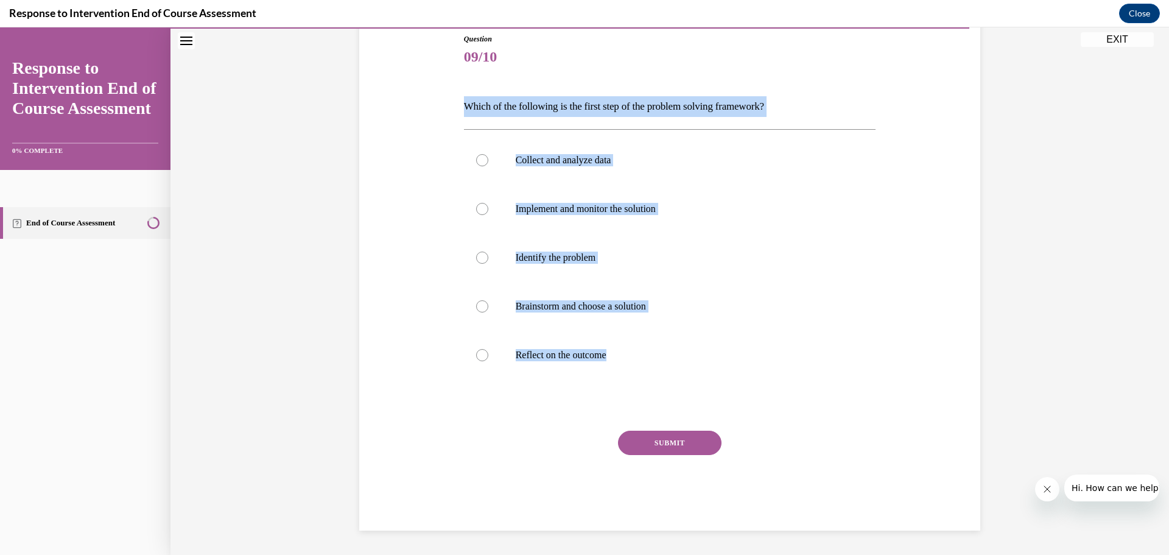
drag, startPoint x: 622, startPoint y: 354, endPoint x: 460, endPoint y: 100, distance: 301.0
click at [460, 100] on div "Question 09/10 Which of the following is the first step of the problem solving …" at bounding box center [669, 263] width 627 height 533
copy div "Which of the following is the first step of the problem solving framework? Coll…"
click at [578, 263] on p "Identify the problem" at bounding box center [681, 257] width 330 height 12
click at [488, 263] on input "Identify the problem" at bounding box center [482, 257] width 12 height 12
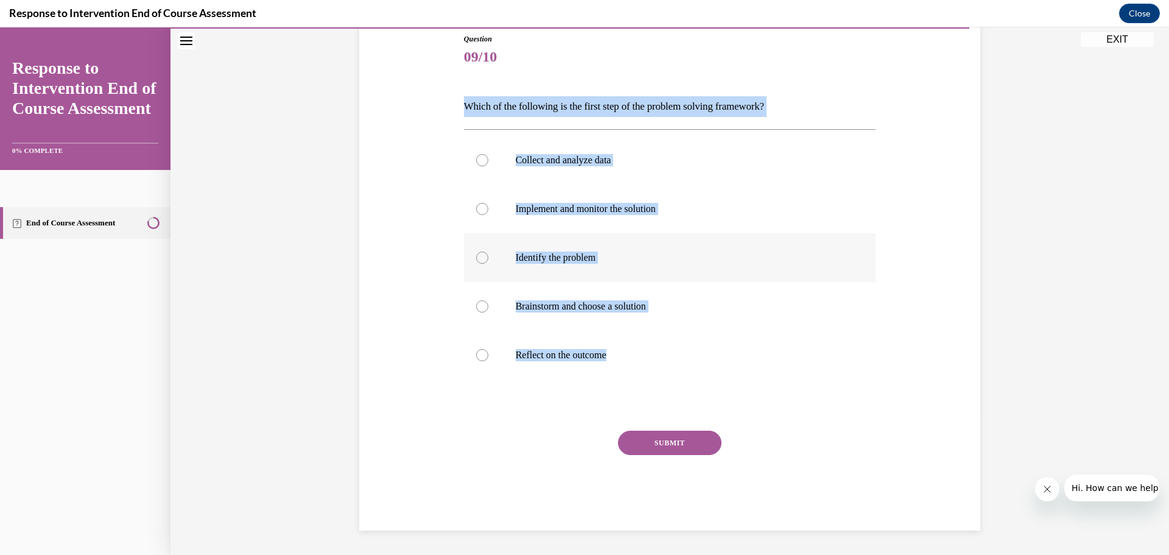
radio input "true"
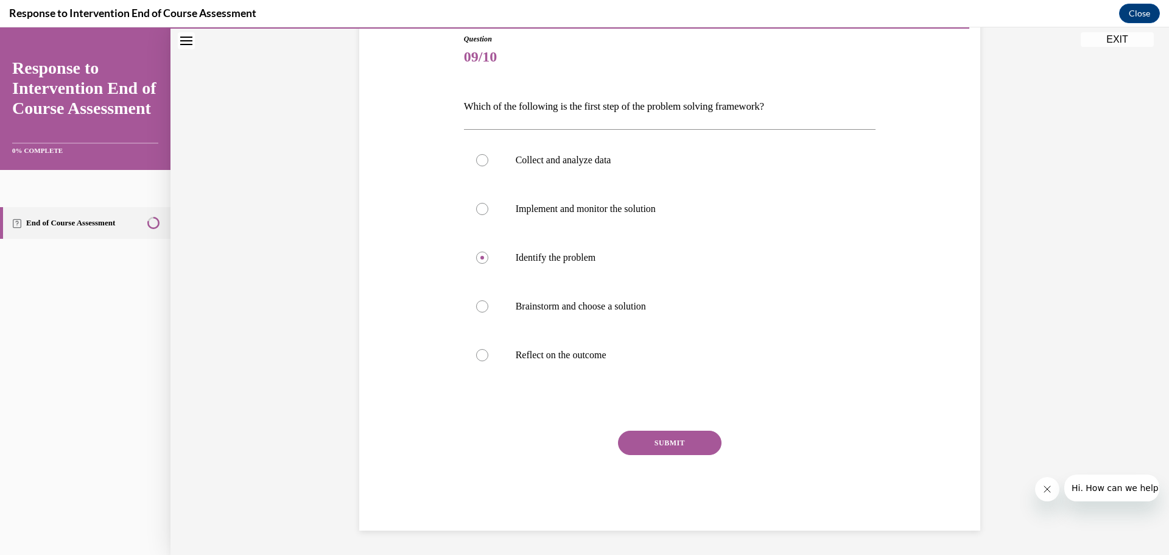
click at [665, 432] on button "SUBMIT" at bounding box center [670, 442] width 104 height 24
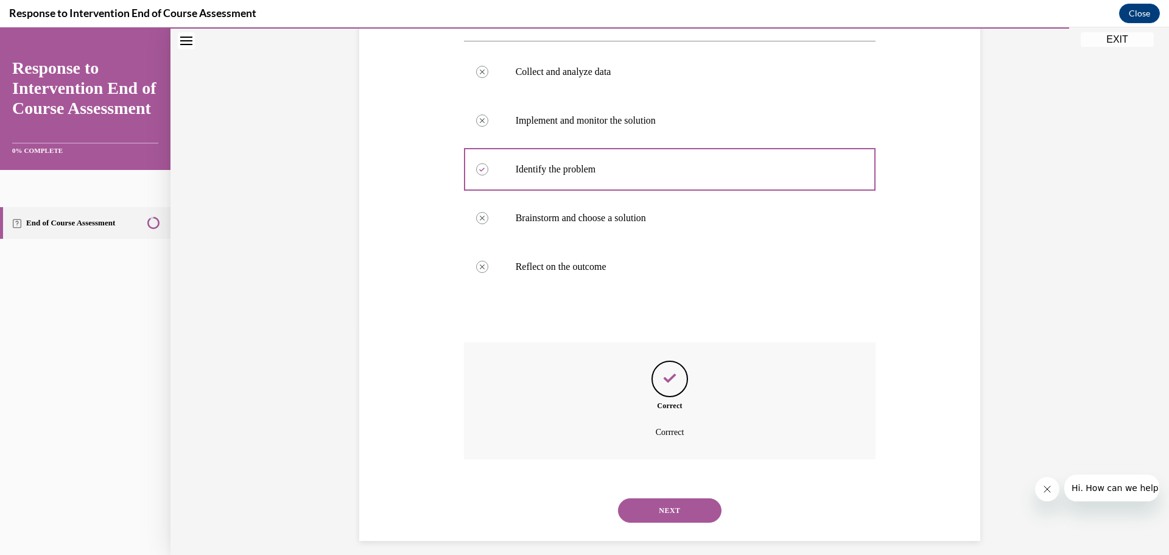
scroll to position [234, 0]
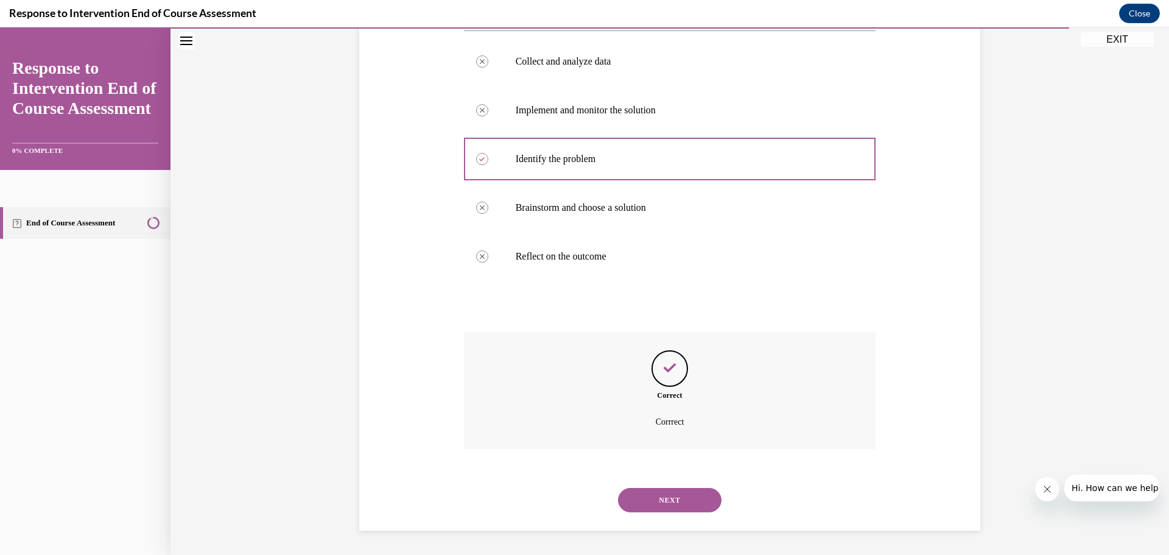
click at [670, 510] on button "NEXT" at bounding box center [670, 500] width 104 height 24
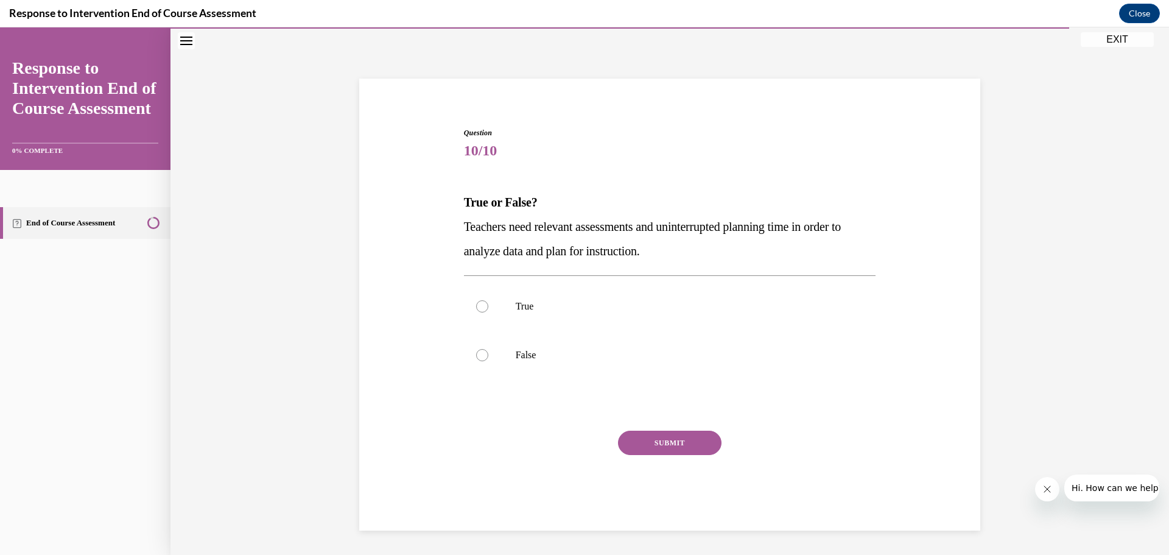
scroll to position [42, 0]
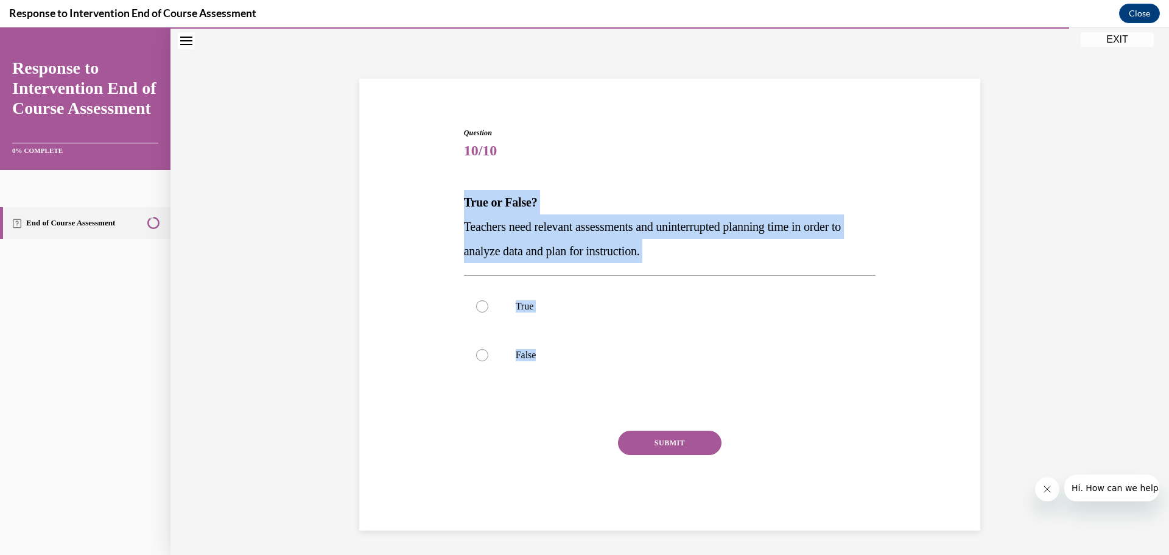
drag, startPoint x: 548, startPoint y: 352, endPoint x: 454, endPoint y: 208, distance: 171.9
click at [454, 208] on div "Question 10/10 True or False? Teachers need relevant assessments and uninterrup…" at bounding box center [669, 311] width 627 height 440
copy div "True or False? Teachers need relevant assessments and uninterrupted planning ti…"
click at [528, 289] on label "True" at bounding box center [670, 306] width 412 height 49
click at [488, 300] on input "True" at bounding box center [482, 306] width 12 height 12
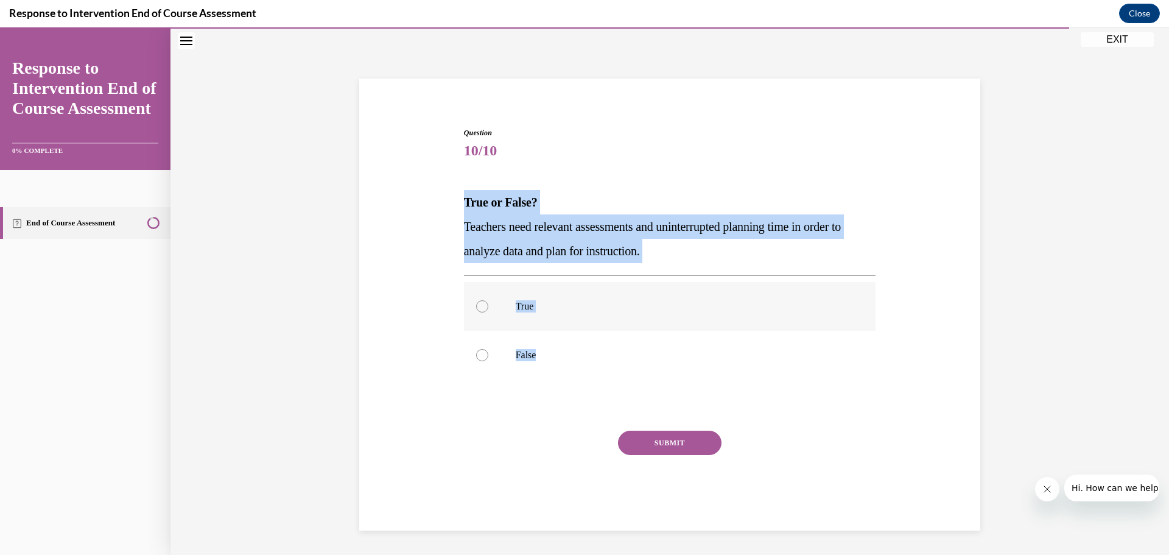
radio input "true"
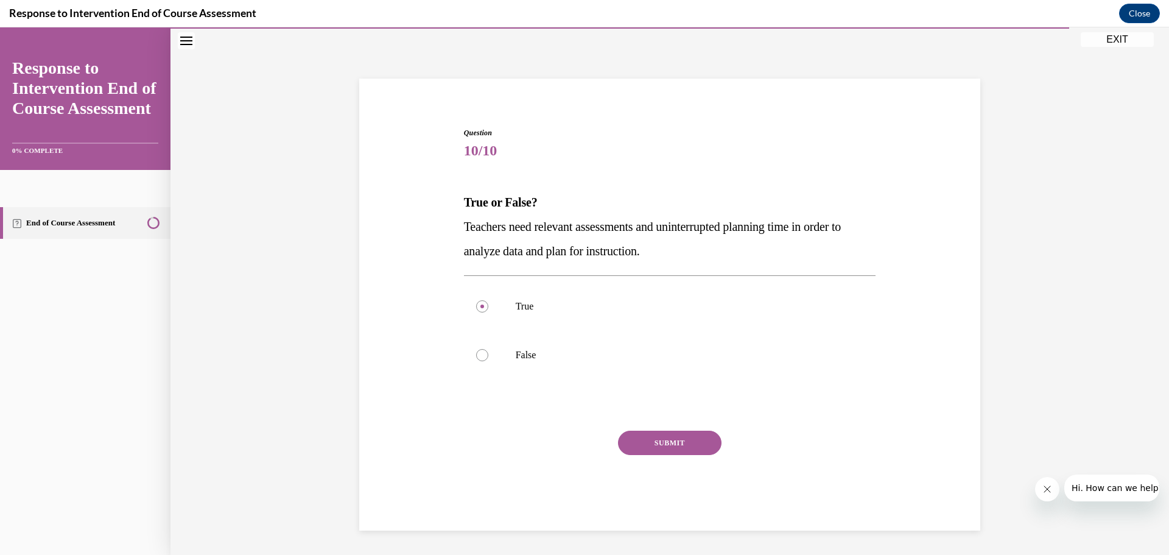
click at [678, 446] on button "SUBMIT" at bounding box center [670, 442] width 104 height 24
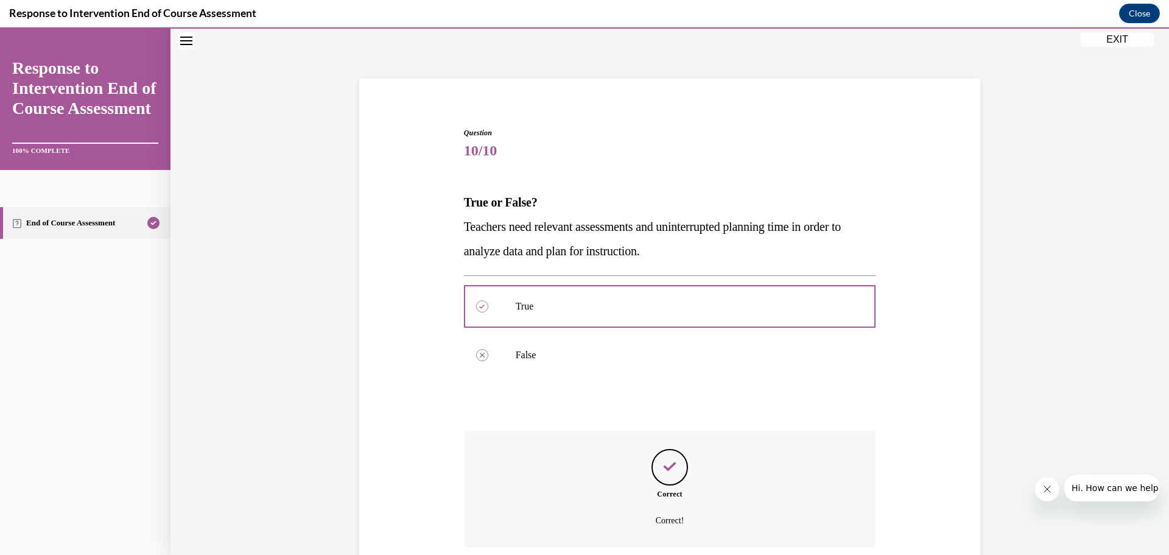
scroll to position [141, 0]
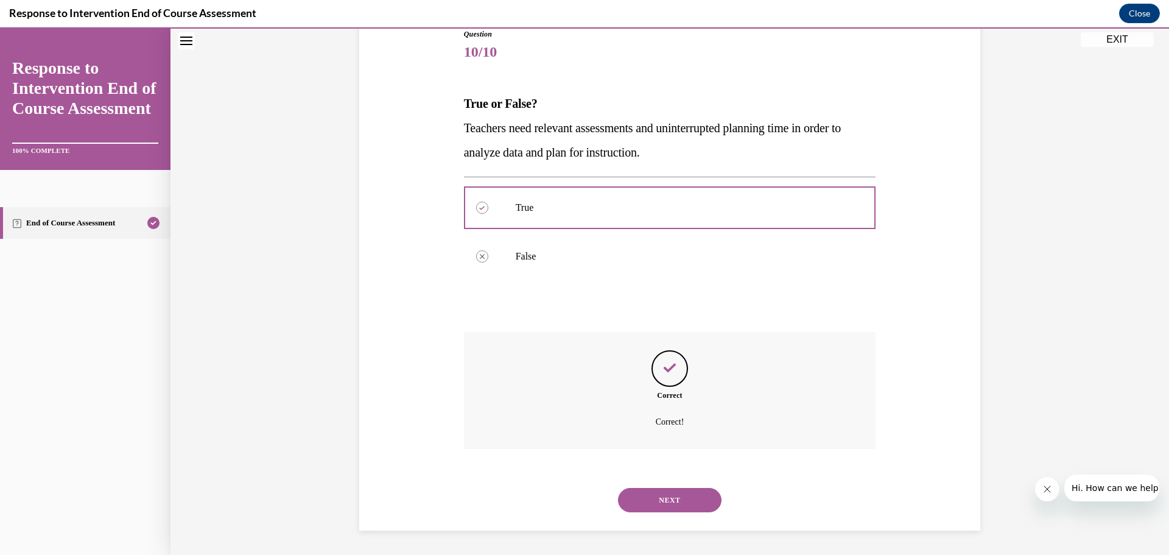
click at [670, 502] on button "NEXT" at bounding box center [670, 500] width 104 height 24
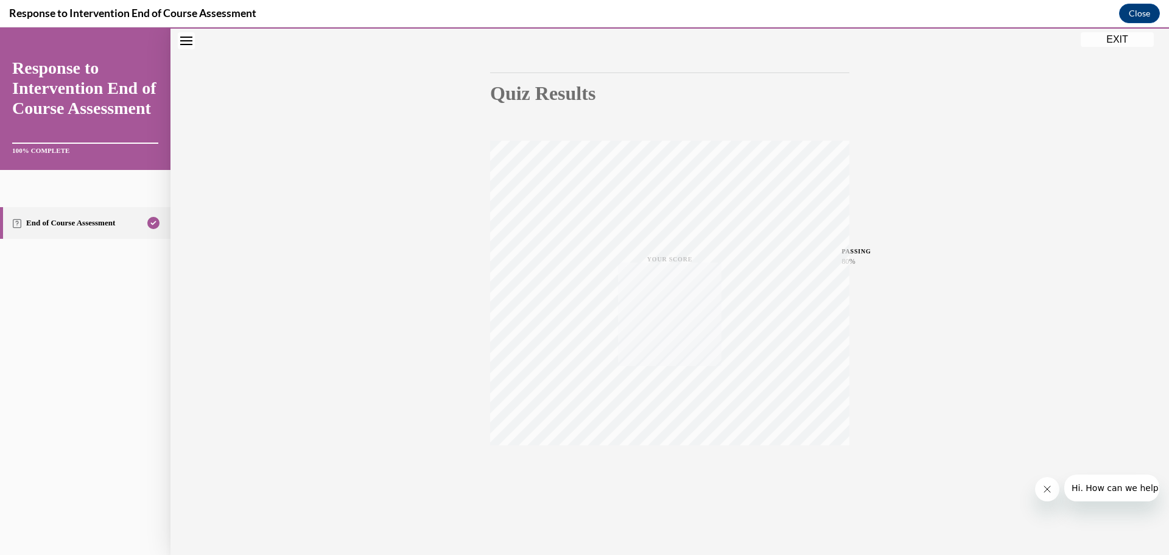
scroll to position [97, 0]
click at [1144, 42] on button "EXIT" at bounding box center [1117, 39] width 73 height 15
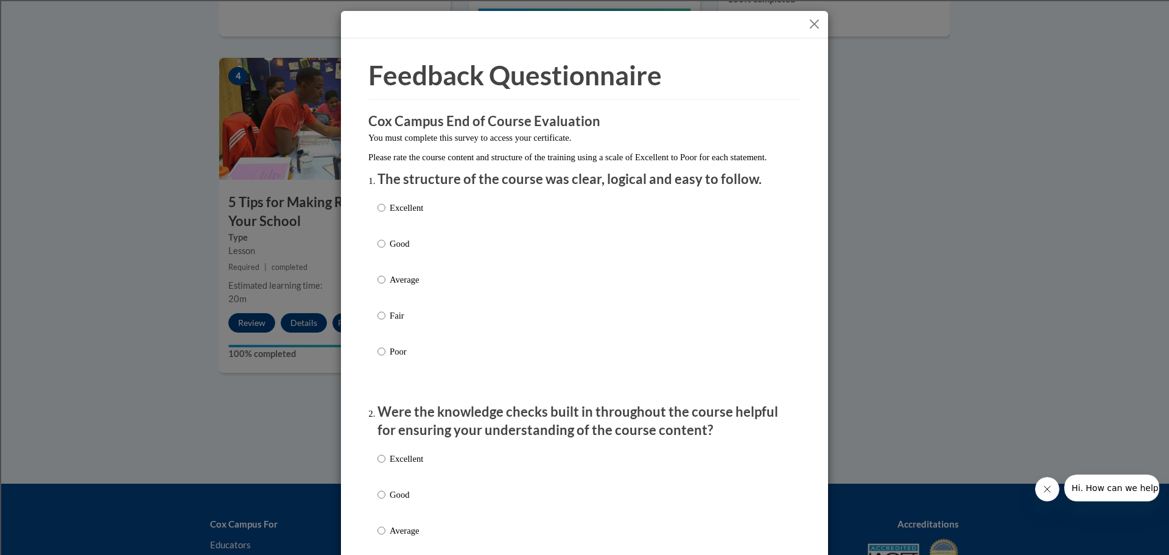
click at [815, 19] on button "Close" at bounding box center [814, 23] width 15 height 15
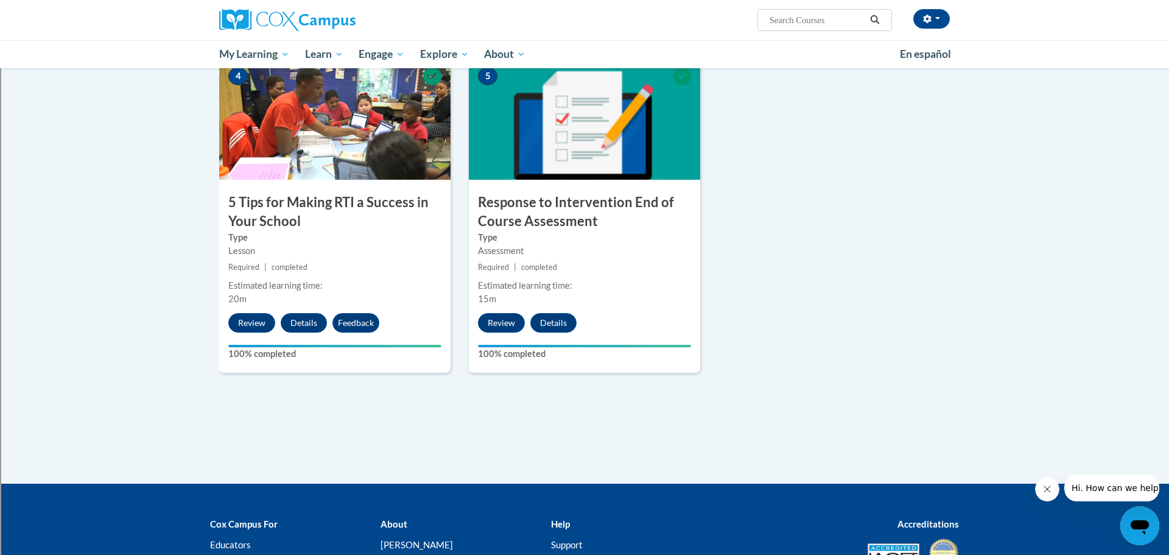
scroll to position [0, 0]
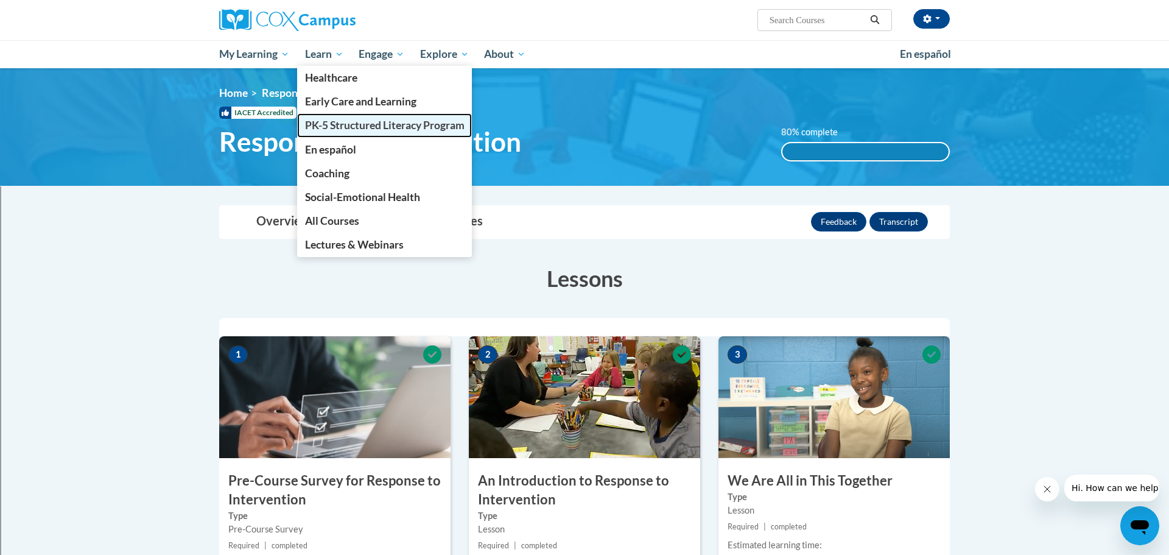
click at [333, 127] on span "PK-5 Structured Literacy Program" at bounding box center [385, 125] width 160 height 13
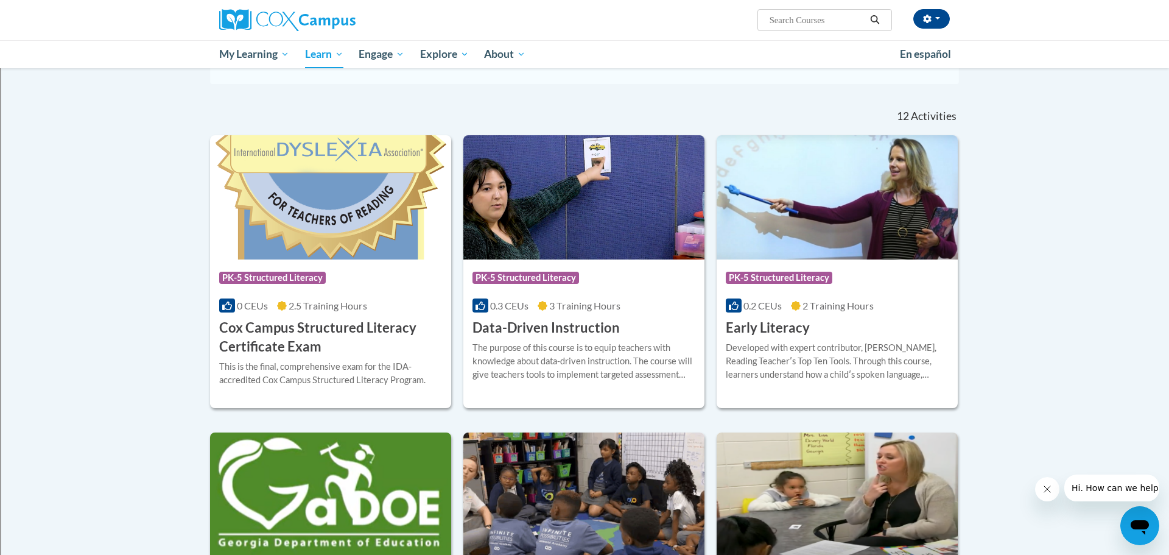
scroll to position [329, 0]
click at [360, 240] on img at bounding box center [330, 198] width 241 height 124
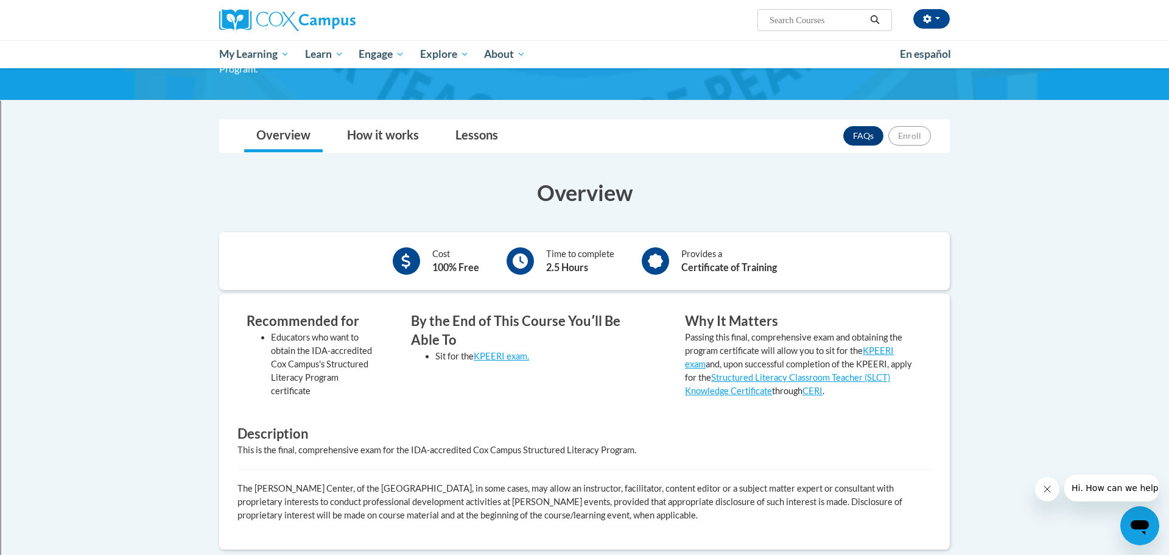
scroll to position [133, 0]
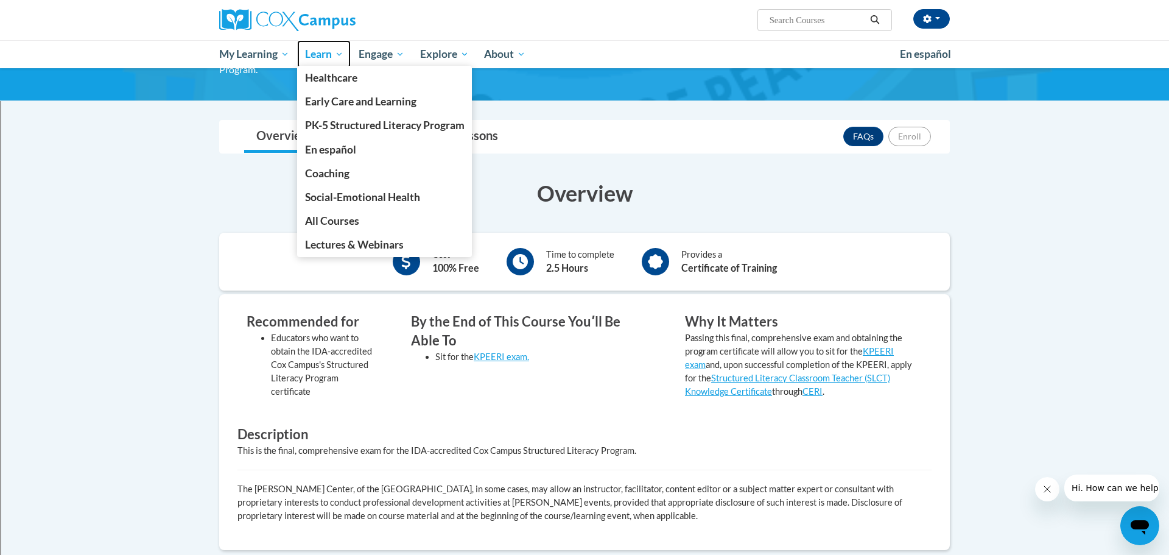
click at [319, 53] on span "Learn" at bounding box center [324, 54] width 38 height 15
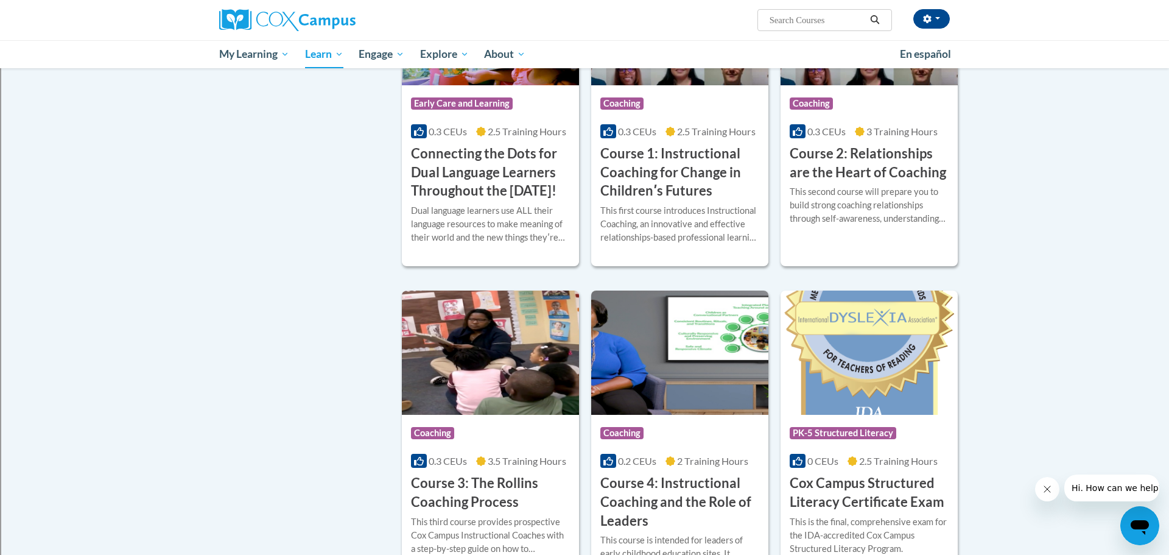
scroll to position [615, 0]
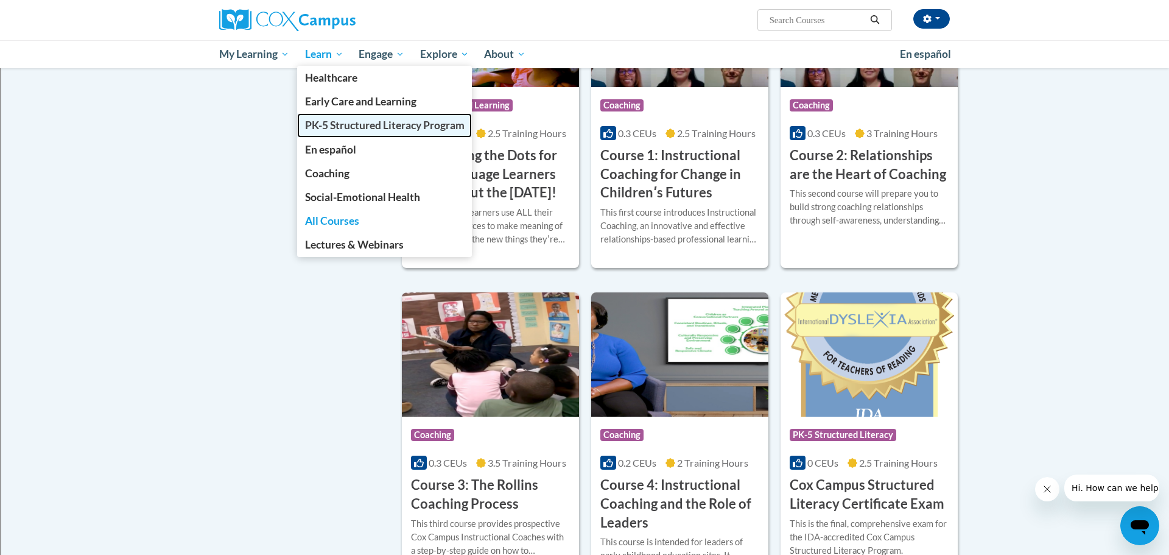
click at [343, 119] on span "PK-5 Structured Literacy Program" at bounding box center [385, 125] width 160 height 13
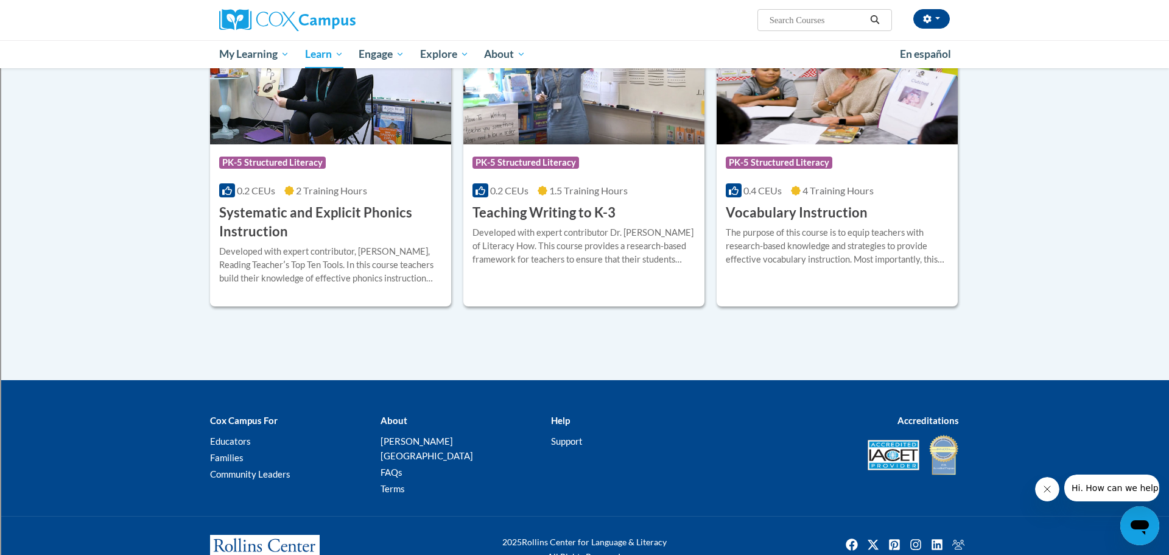
scroll to position [1363, 0]
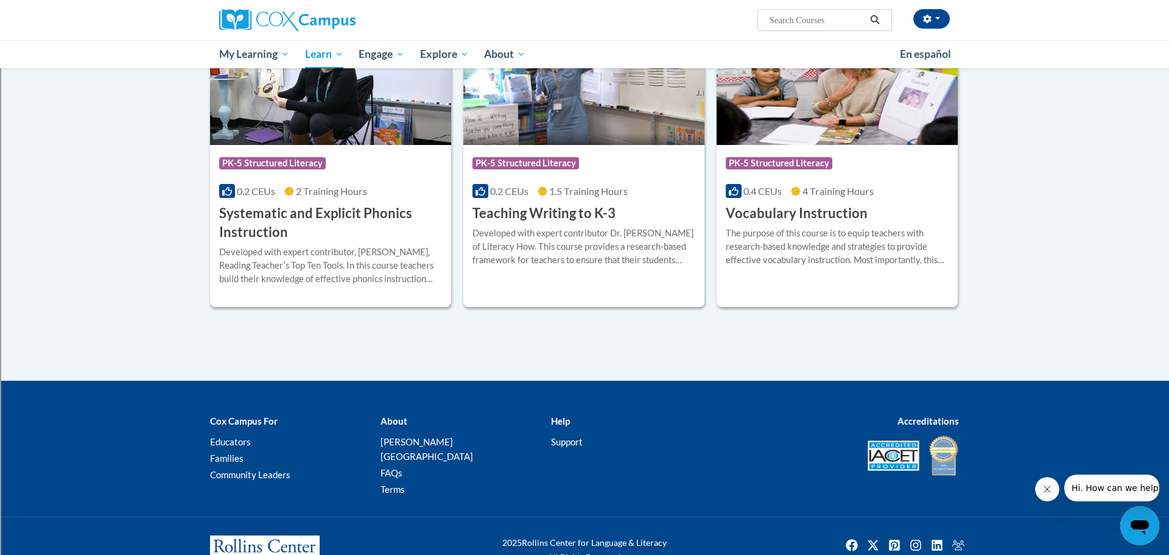
click at [271, 141] on img at bounding box center [330, 83] width 241 height 124
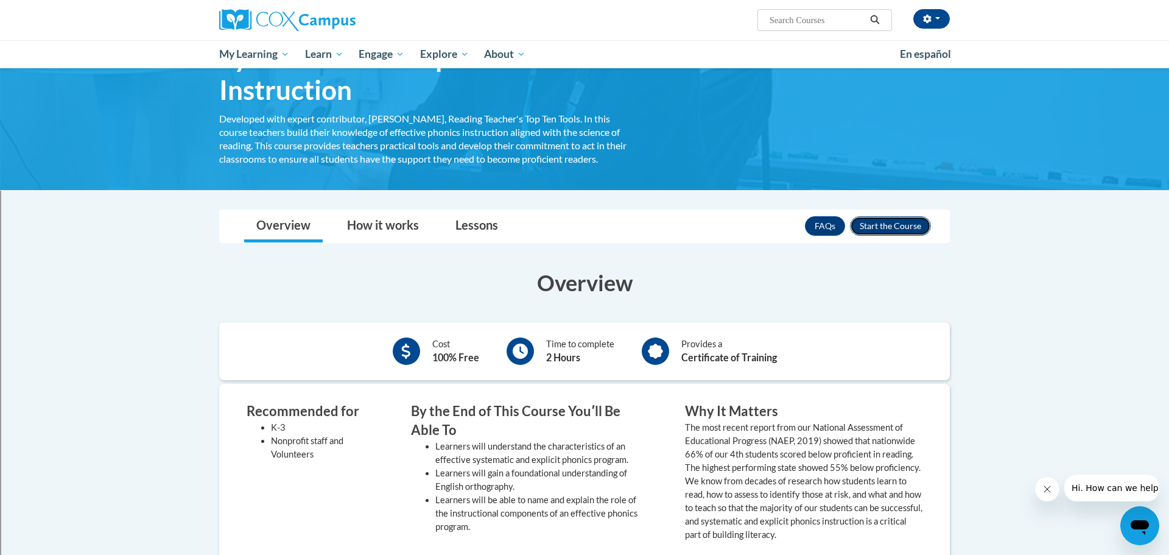
click at [913, 231] on button "Enroll" at bounding box center [890, 225] width 81 height 19
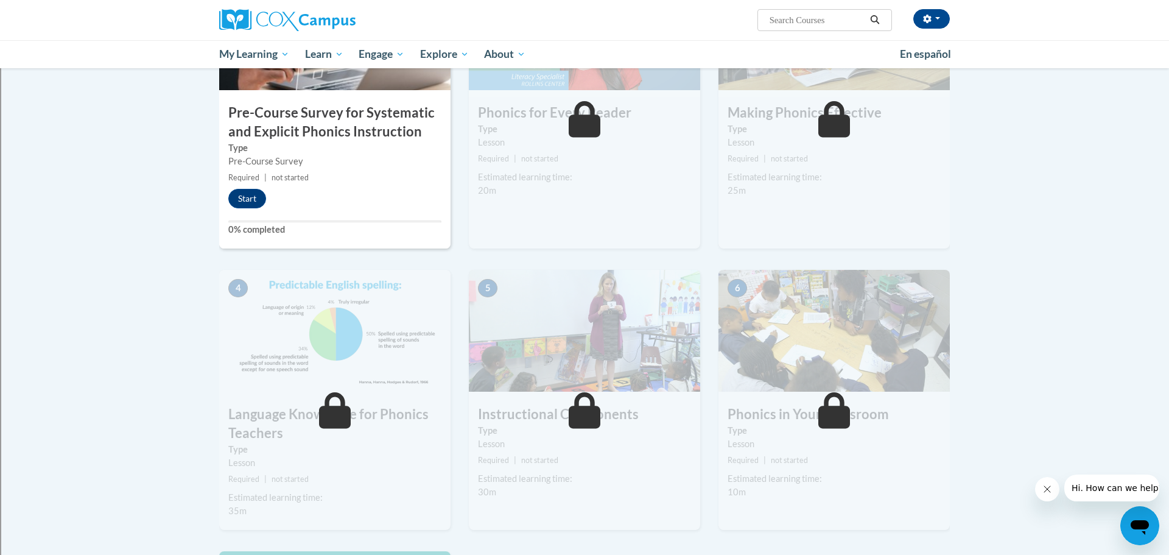
scroll to position [342, 0]
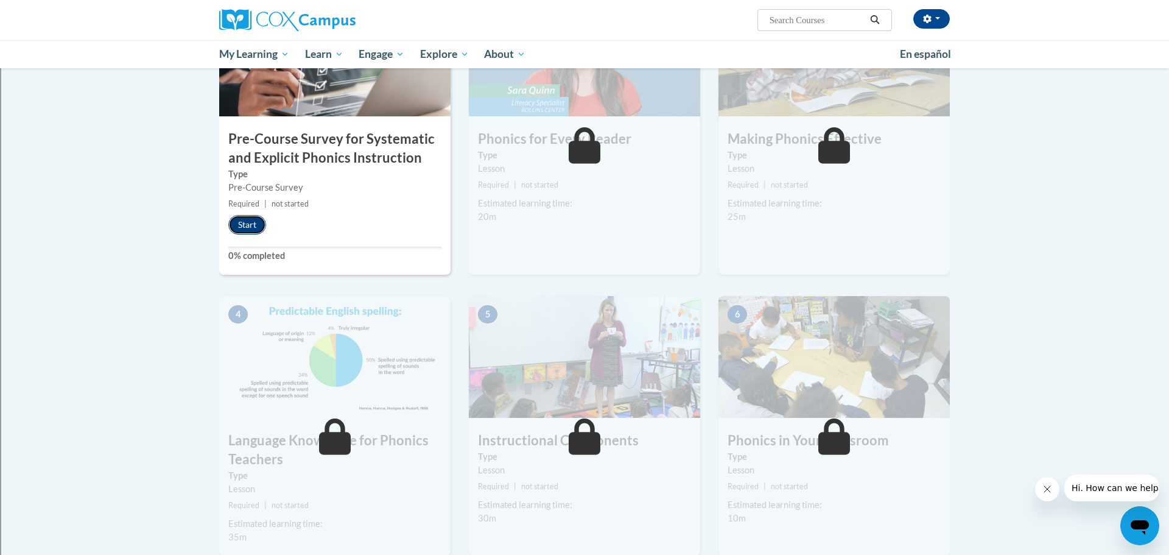
click at [252, 223] on button "Start" at bounding box center [247, 224] width 38 height 19
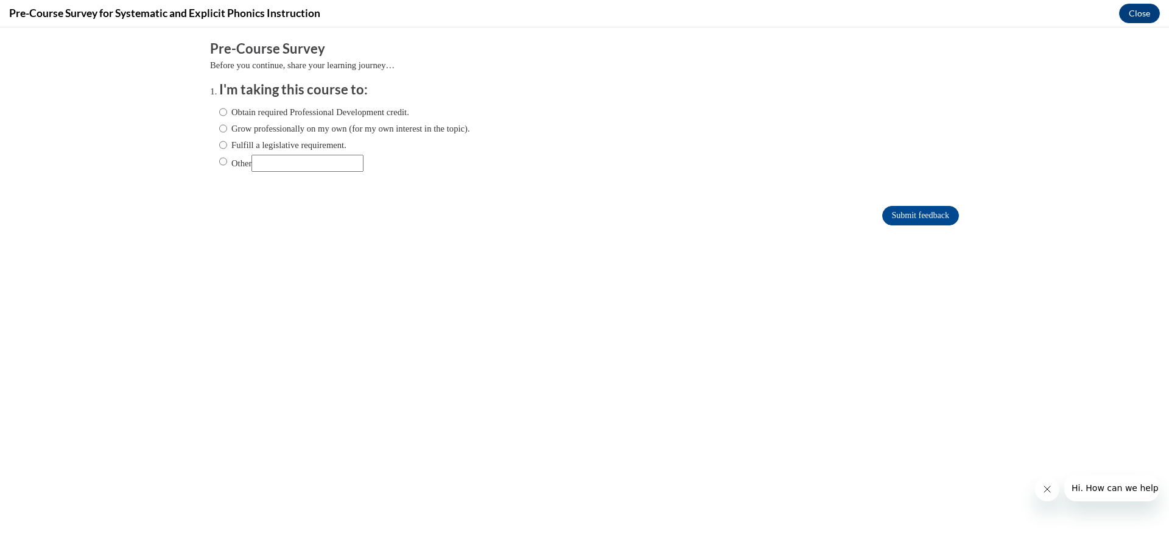
scroll to position [0, 0]
click at [335, 109] on label "Obtain required Professional Development credit." at bounding box center [314, 111] width 190 height 13
click at [227, 109] on input "Obtain required Professional Development credit." at bounding box center [223, 111] width 8 height 13
radio input "true"
click at [924, 216] on input "Submit feedback" at bounding box center [920, 215] width 77 height 19
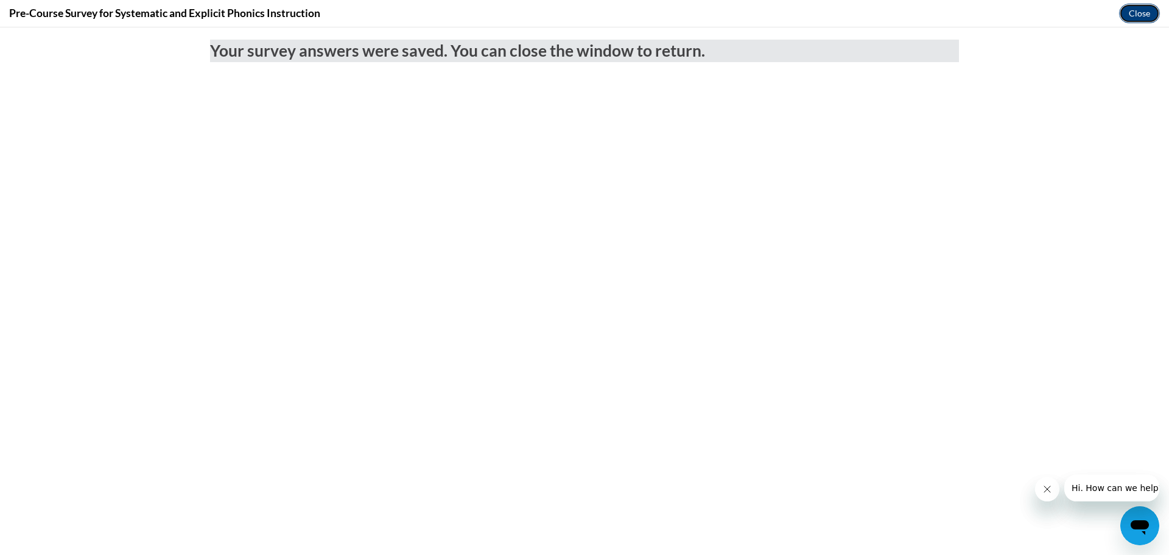
click at [1156, 16] on button "Close" at bounding box center [1139, 13] width 41 height 19
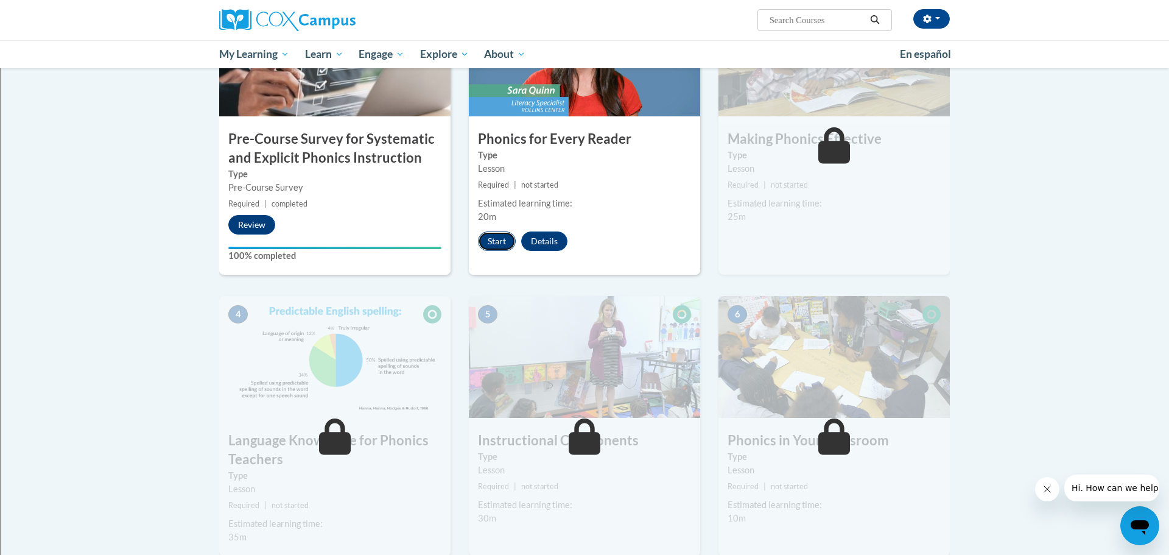
click at [499, 237] on button "Start" at bounding box center [497, 240] width 38 height 19
